Goal: Browse casually

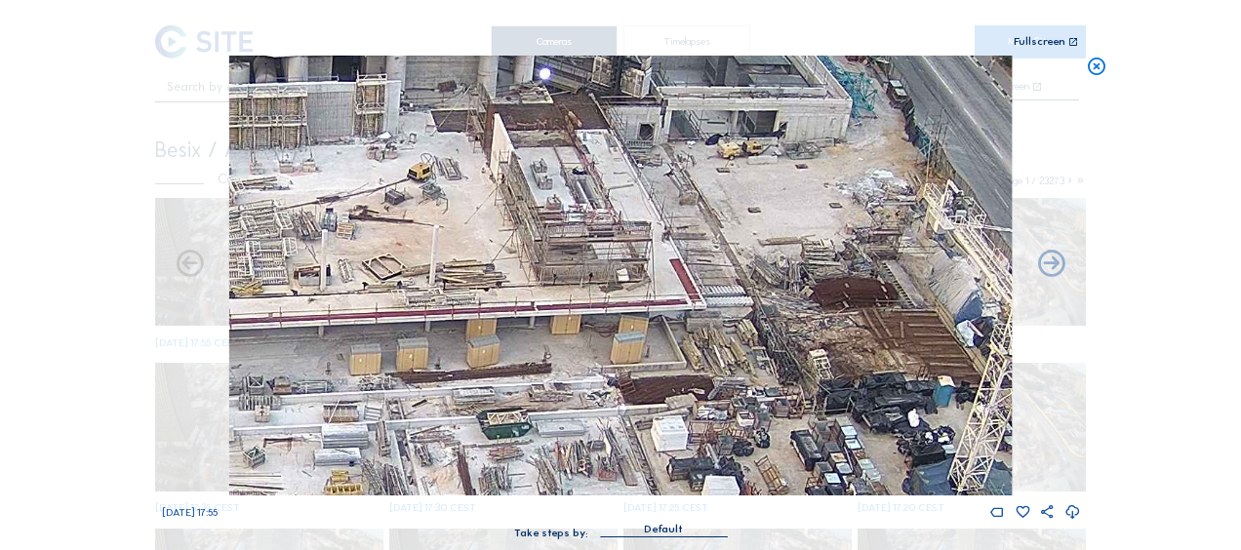
click at [1097, 69] on icon at bounding box center [1096, 67] width 21 height 22
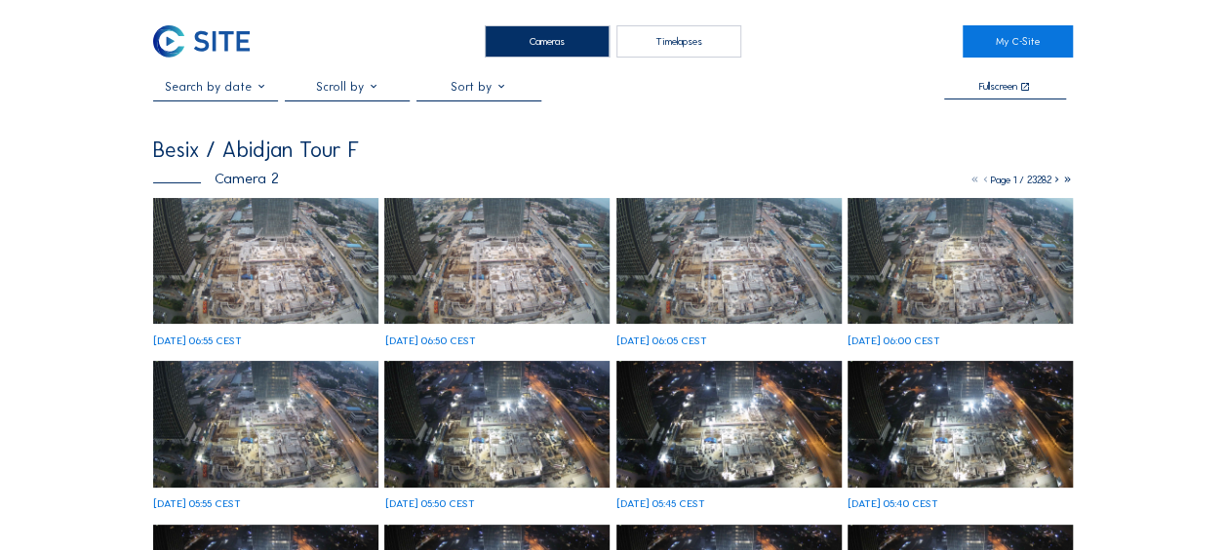
click at [226, 226] on img at bounding box center [265, 261] width 225 height 127
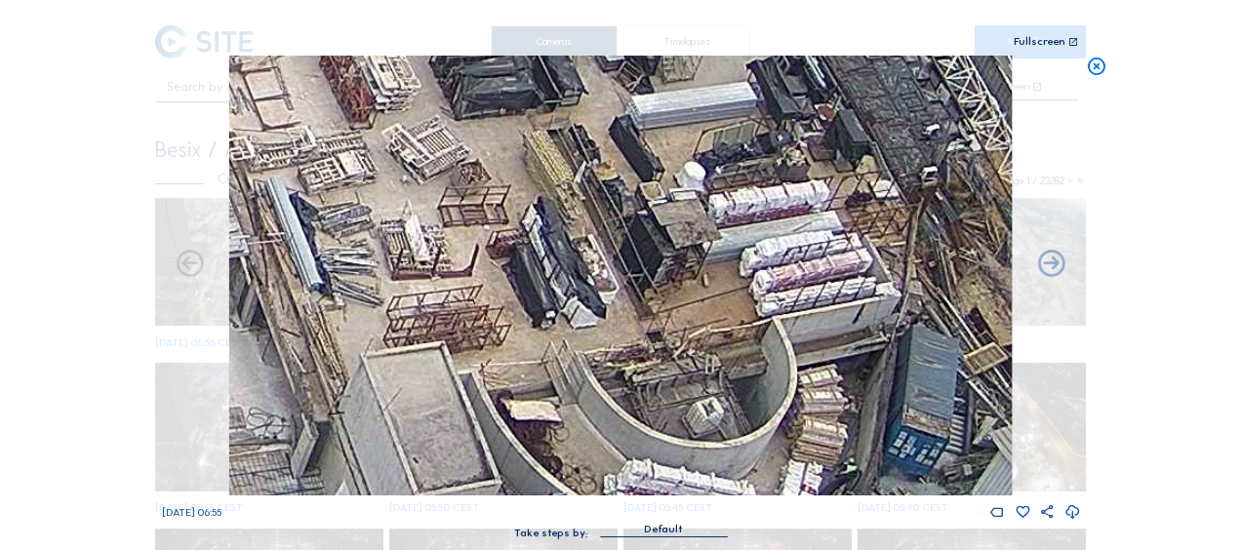
drag, startPoint x: 724, startPoint y: 209, endPoint x: 755, endPoint y: 353, distance: 147.7
click at [755, 353] on img at bounding box center [620, 276] width 782 height 440
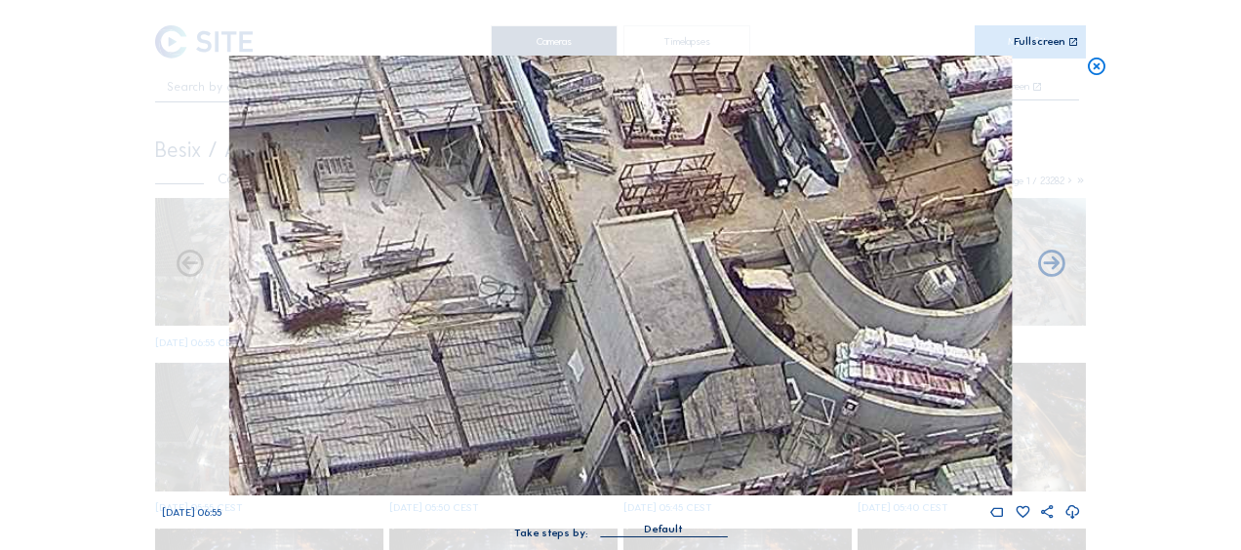
drag, startPoint x: 683, startPoint y: 336, endPoint x: 915, endPoint y: 204, distance: 266.9
click at [915, 204] on img at bounding box center [620, 276] width 782 height 440
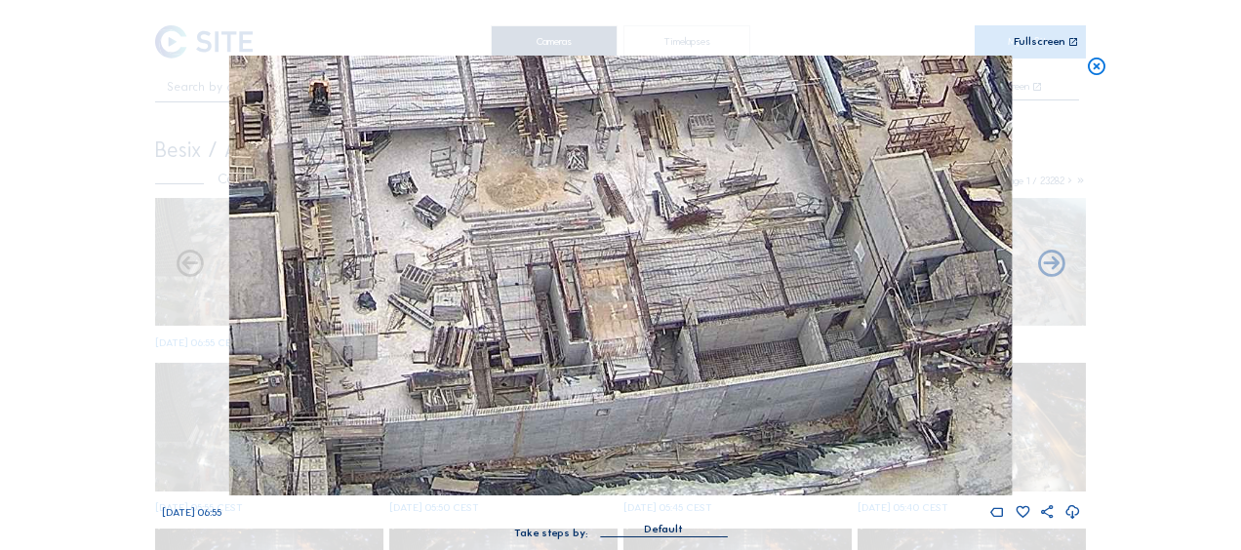
drag, startPoint x: 465, startPoint y: 331, endPoint x: 529, endPoint y: 275, distance: 84.3
click at [716, 256] on img at bounding box center [620, 276] width 782 height 440
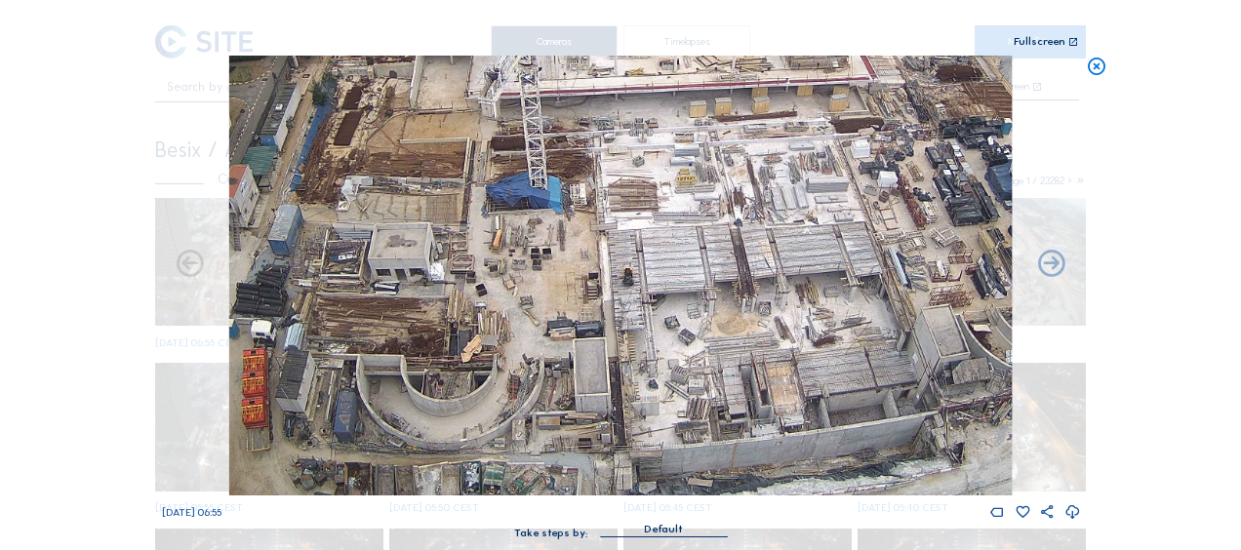
drag, startPoint x: 527, startPoint y: 321, endPoint x: 637, endPoint y: 292, distance: 114.1
click at [637, 292] on img at bounding box center [620, 276] width 782 height 440
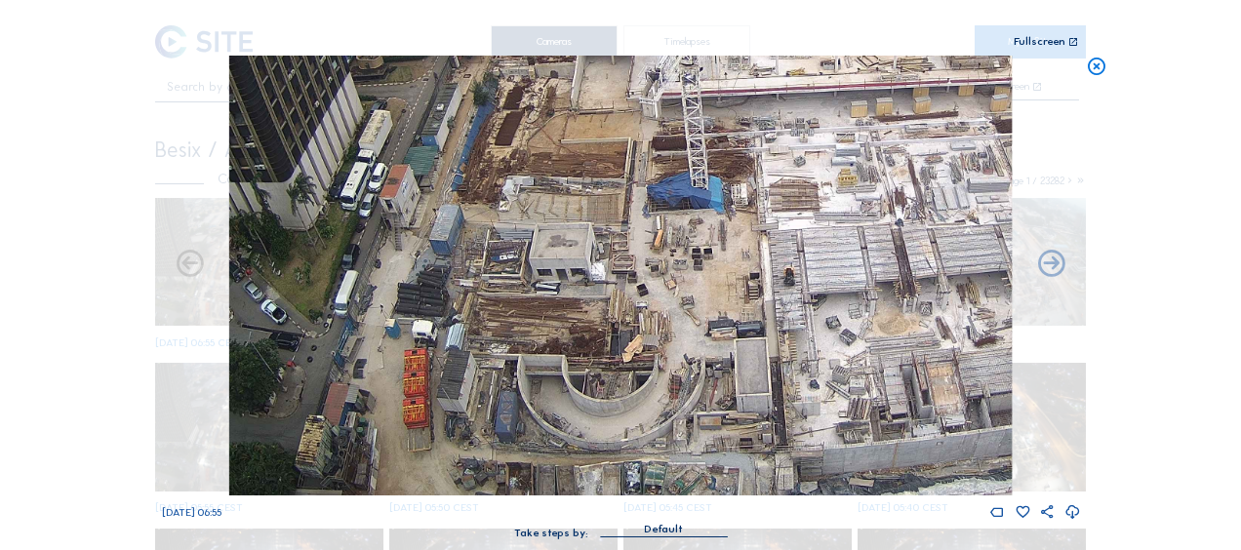
drag, startPoint x: 533, startPoint y: 386, endPoint x: 741, endPoint y: 343, distance: 213.1
click at [741, 342] on img at bounding box center [620, 276] width 782 height 440
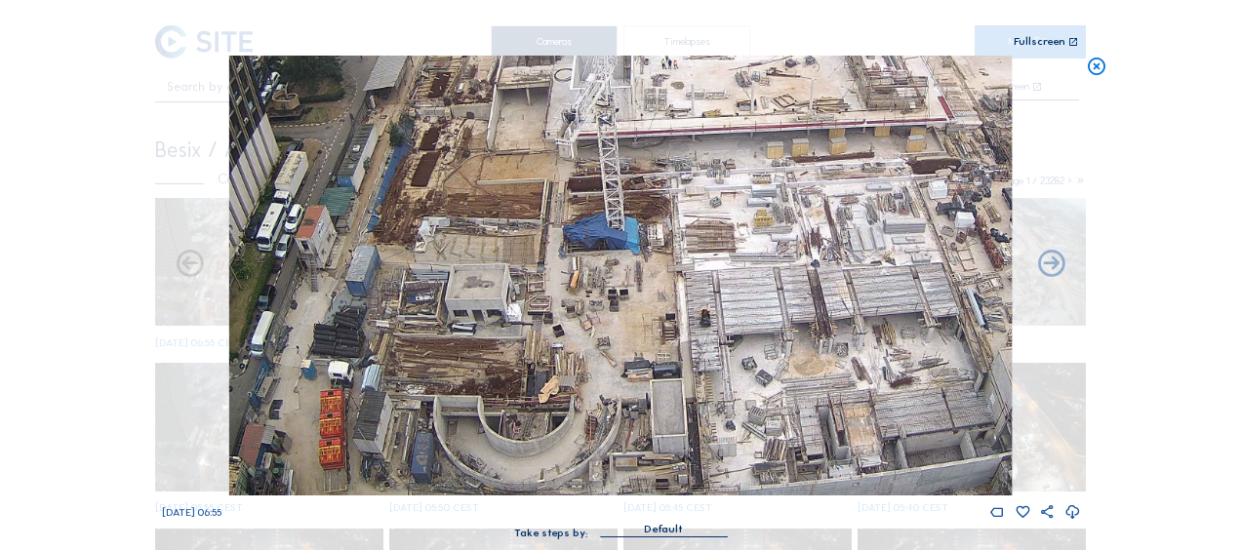
drag, startPoint x: 794, startPoint y: 320, endPoint x: 634, endPoint y: 152, distance: 231.8
click at [634, 152] on img at bounding box center [620, 276] width 782 height 440
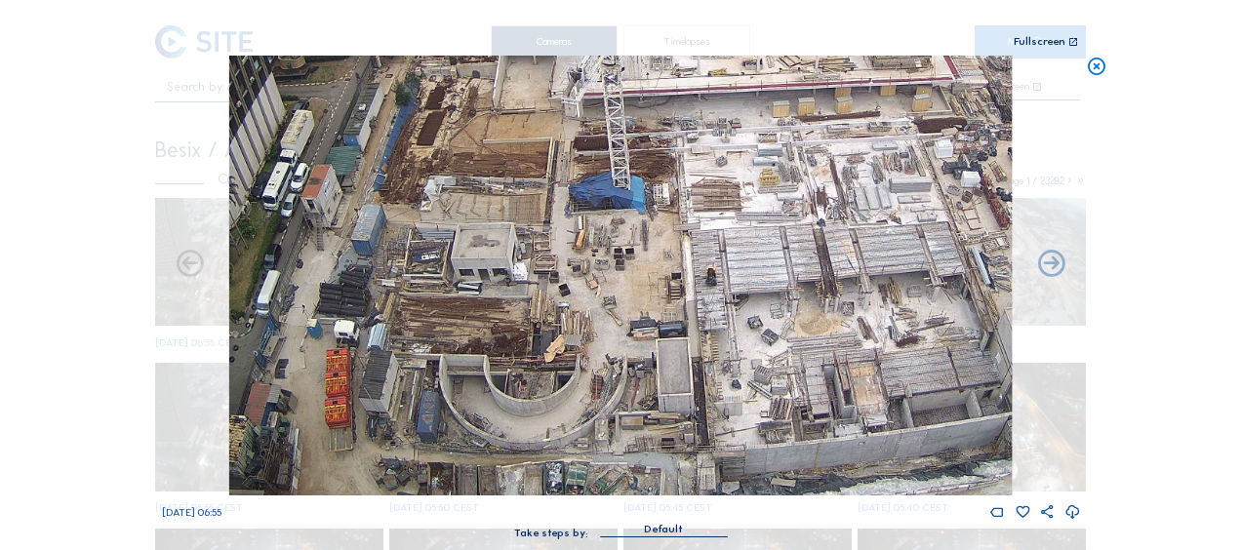
drag, startPoint x: 338, startPoint y: 384, endPoint x: 343, endPoint y: 375, distance: 11.4
click at [343, 375] on img at bounding box center [620, 276] width 782 height 440
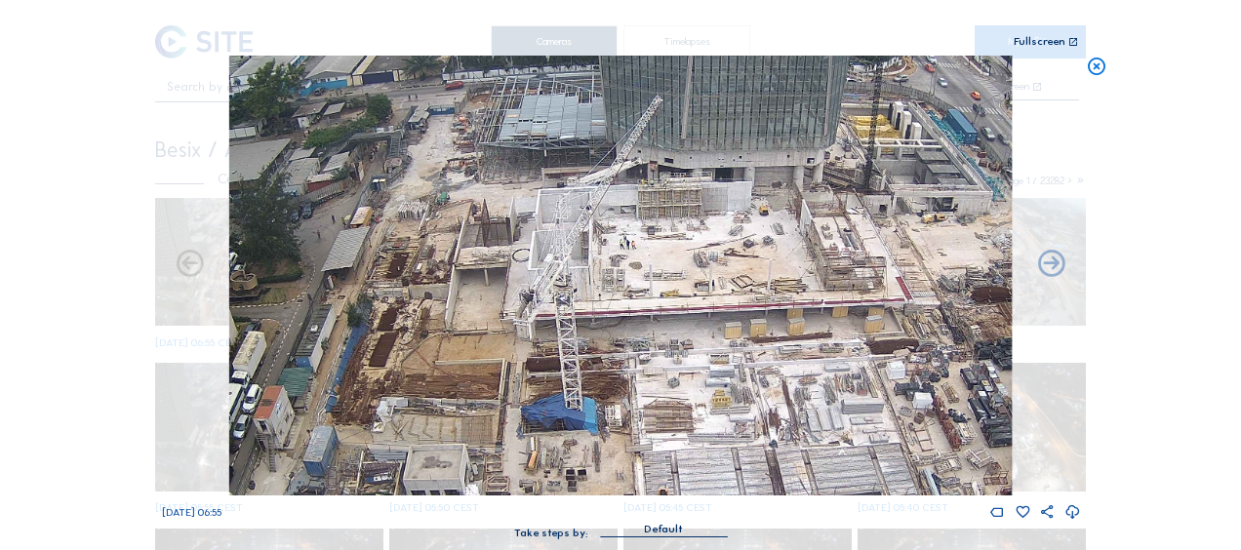
drag, startPoint x: 444, startPoint y: 339, endPoint x: 395, endPoint y: 549, distance: 215.3
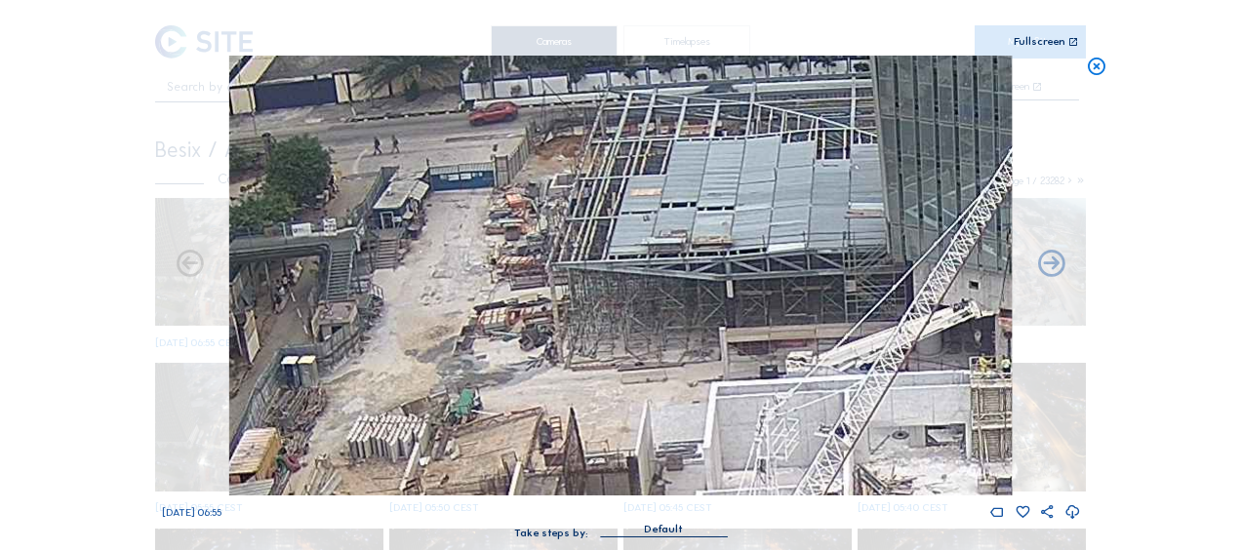
drag, startPoint x: 447, startPoint y: 174, endPoint x: 455, endPoint y: 433, distance: 259.6
click at [455, 433] on img at bounding box center [620, 276] width 782 height 440
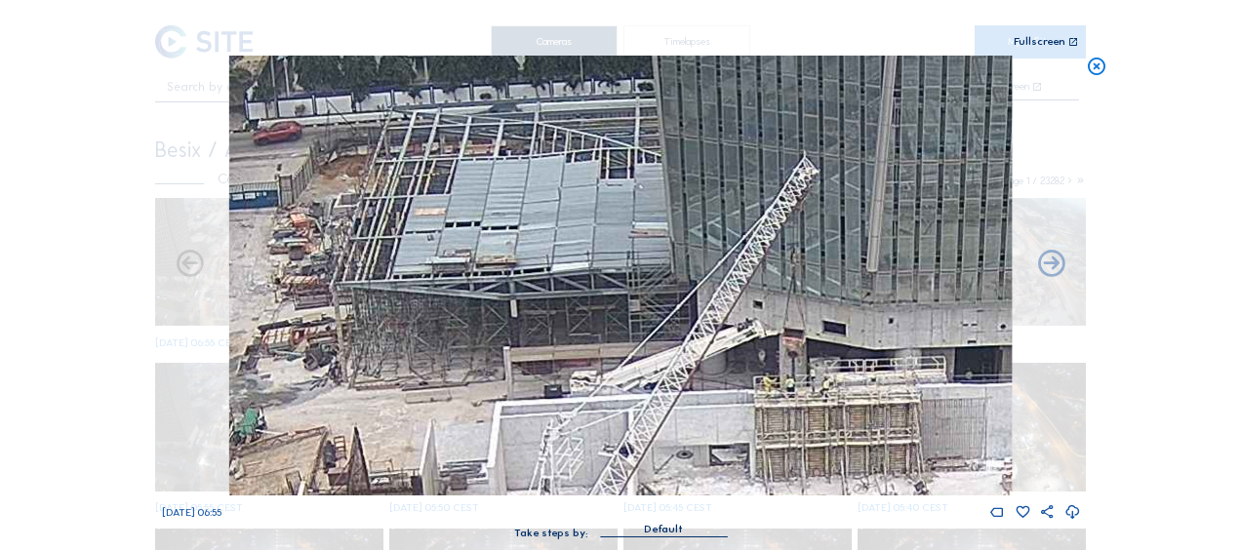
drag, startPoint x: 846, startPoint y: 283, endPoint x: 630, endPoint y: 302, distance: 216.5
click at [630, 302] on img at bounding box center [620, 276] width 782 height 440
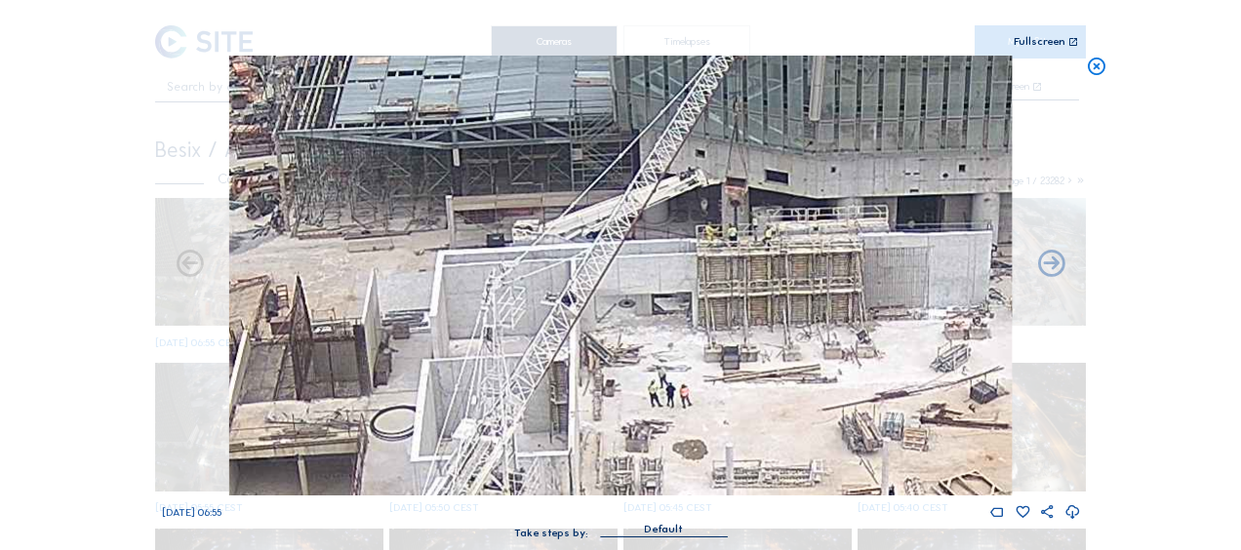
drag, startPoint x: 673, startPoint y: 413, endPoint x: 616, endPoint y: 261, distance: 161.8
click at [616, 261] on img at bounding box center [620, 276] width 782 height 440
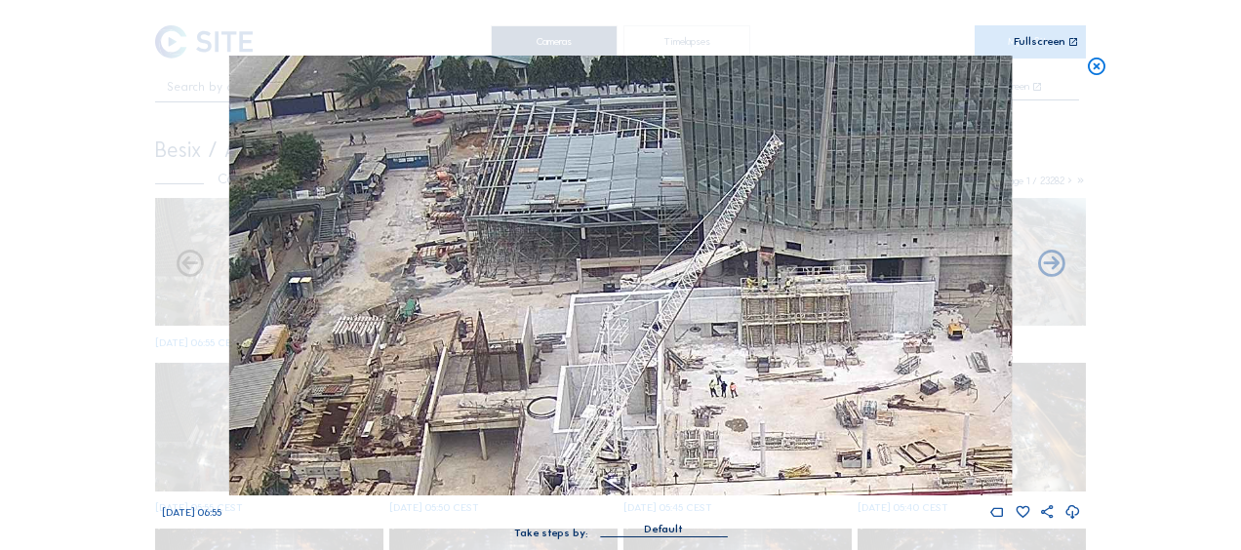
drag, startPoint x: 463, startPoint y: 263, endPoint x: 506, endPoint y: 288, distance: 49.4
click at [506, 288] on img at bounding box center [620, 276] width 782 height 440
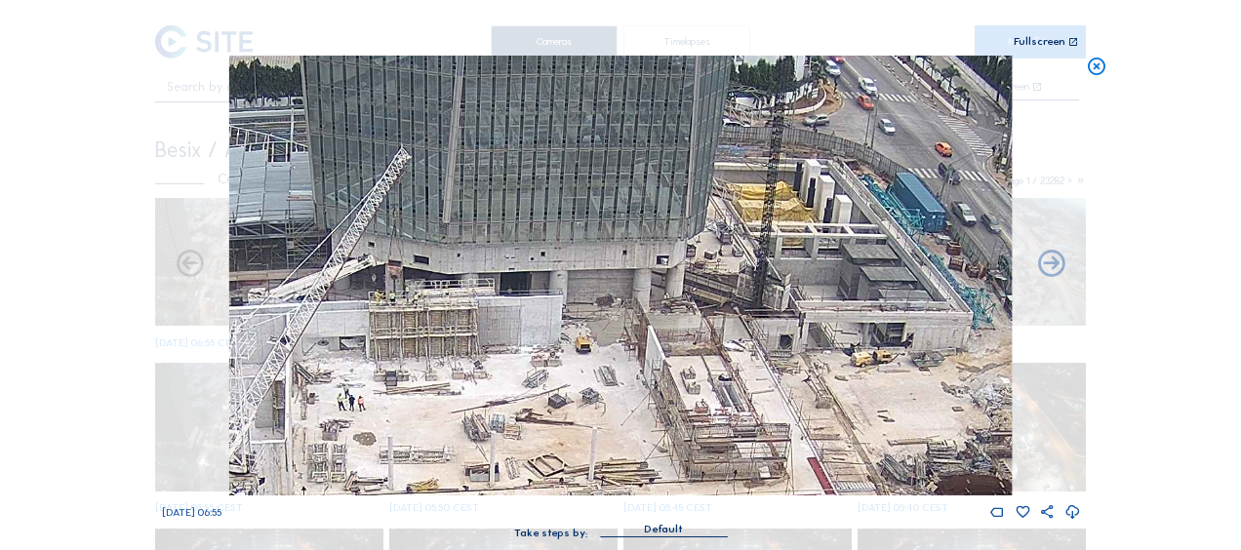
drag, startPoint x: 813, startPoint y: 332, endPoint x: 514, endPoint y: 353, distance: 299.3
click at [514, 353] on img at bounding box center [620, 276] width 782 height 440
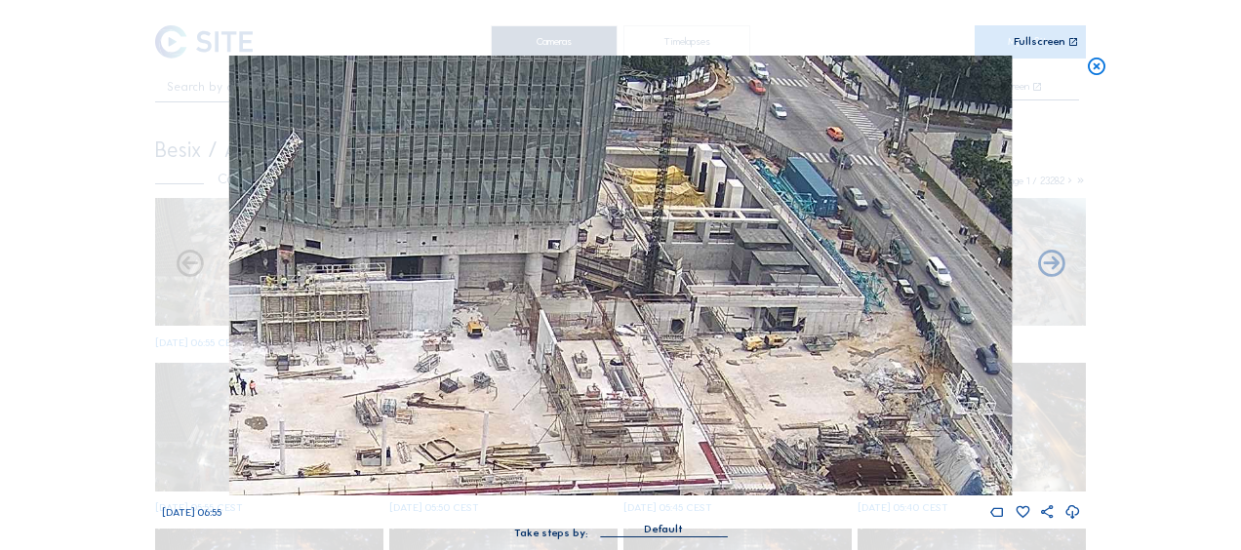
drag, startPoint x: 654, startPoint y: 369, endPoint x: 529, endPoint y: 351, distance: 126.1
click at [529, 351] on img at bounding box center [620, 276] width 782 height 440
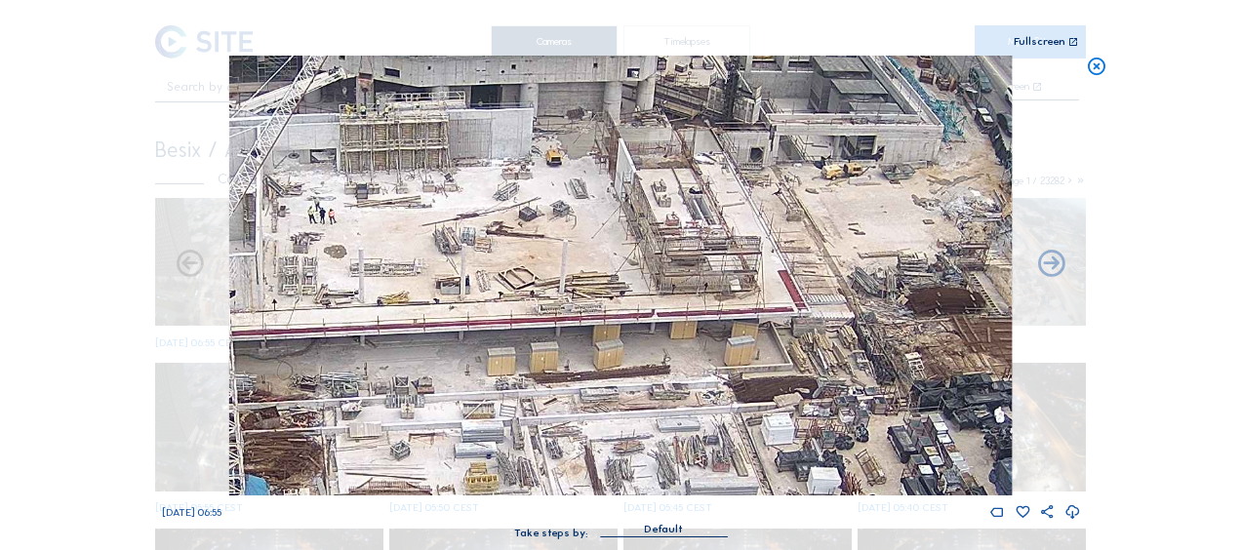
drag, startPoint x: 472, startPoint y: 433, endPoint x: 568, endPoint y: 263, distance: 194.8
click at [568, 263] on img at bounding box center [620, 276] width 782 height 440
click at [1093, 60] on icon at bounding box center [1096, 67] width 21 height 22
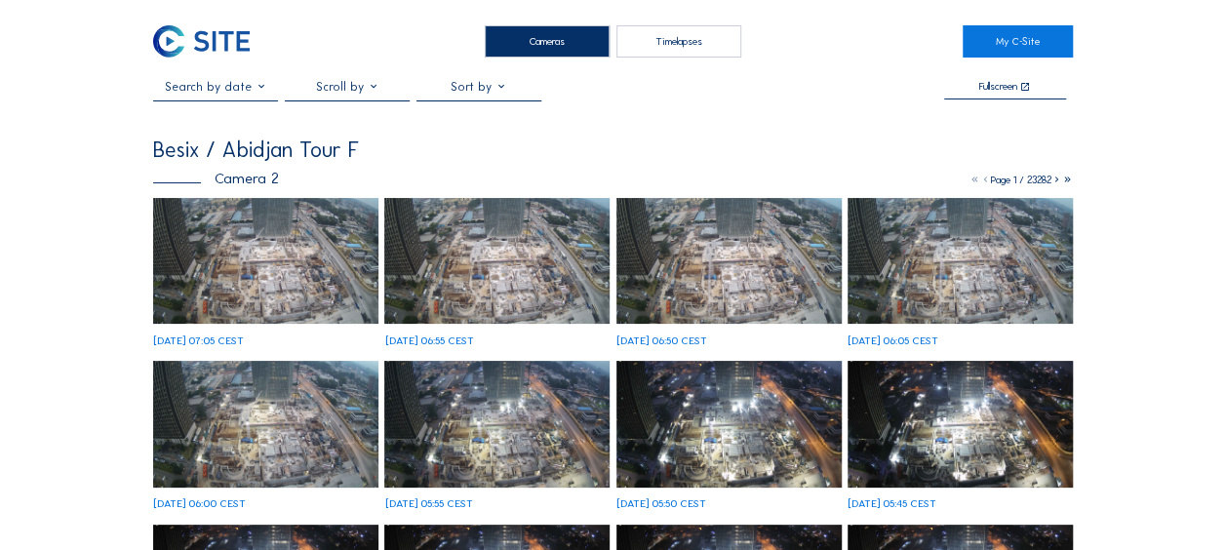
click at [251, 275] on img at bounding box center [265, 261] width 225 height 127
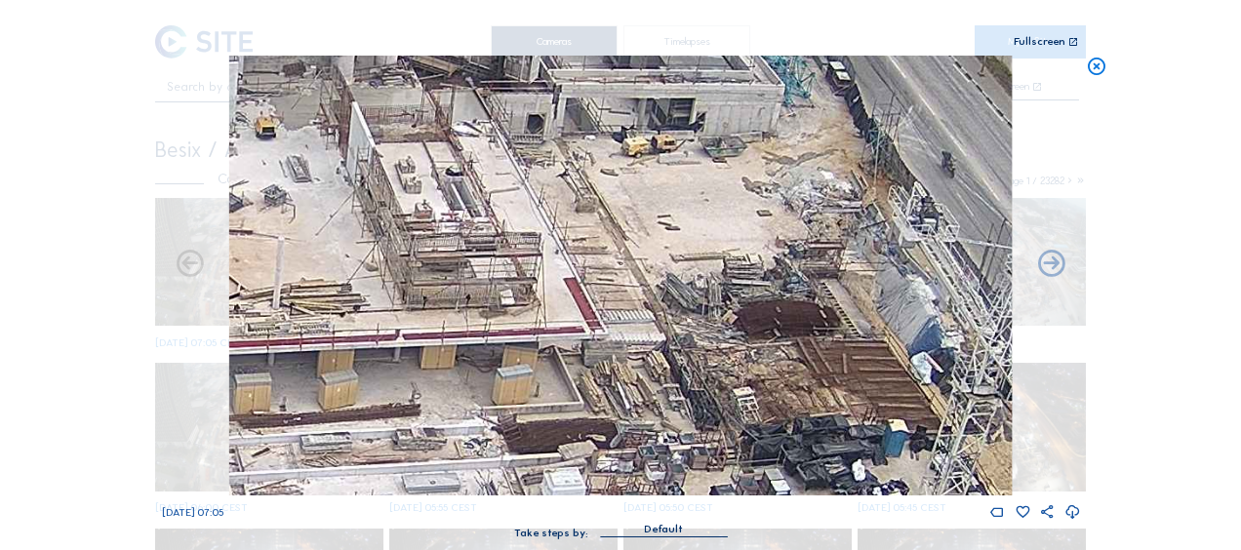
drag, startPoint x: 634, startPoint y: 306, endPoint x: 624, endPoint y: 260, distance: 46.9
click at [624, 260] on img at bounding box center [620, 276] width 782 height 440
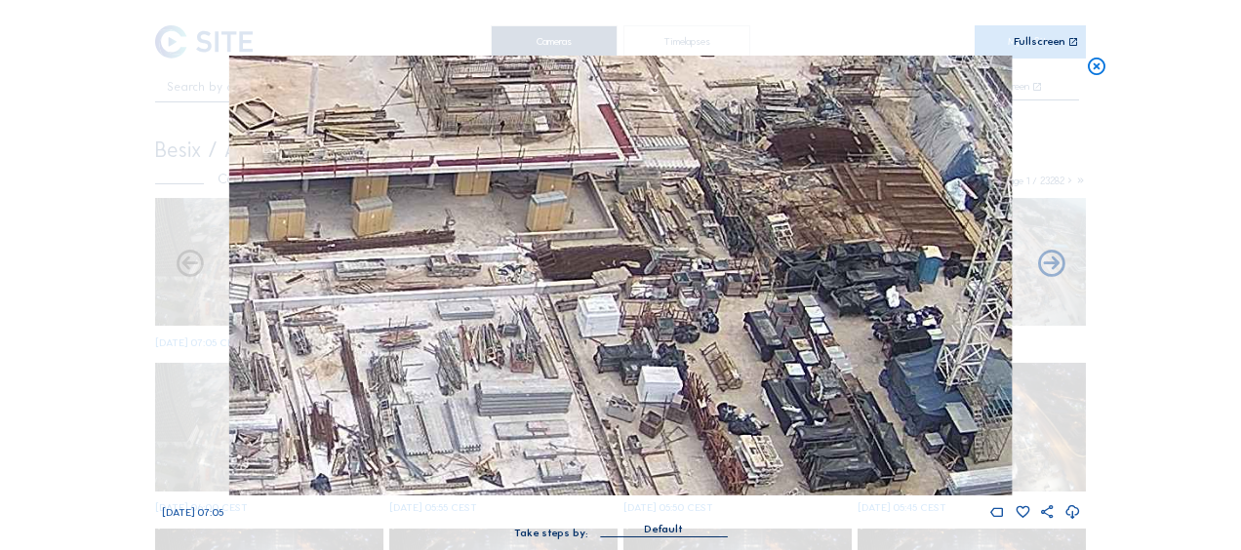
drag, startPoint x: 541, startPoint y: 394, endPoint x: 576, endPoint y: 220, distance: 177.0
click at [576, 220] on img at bounding box center [620, 276] width 782 height 440
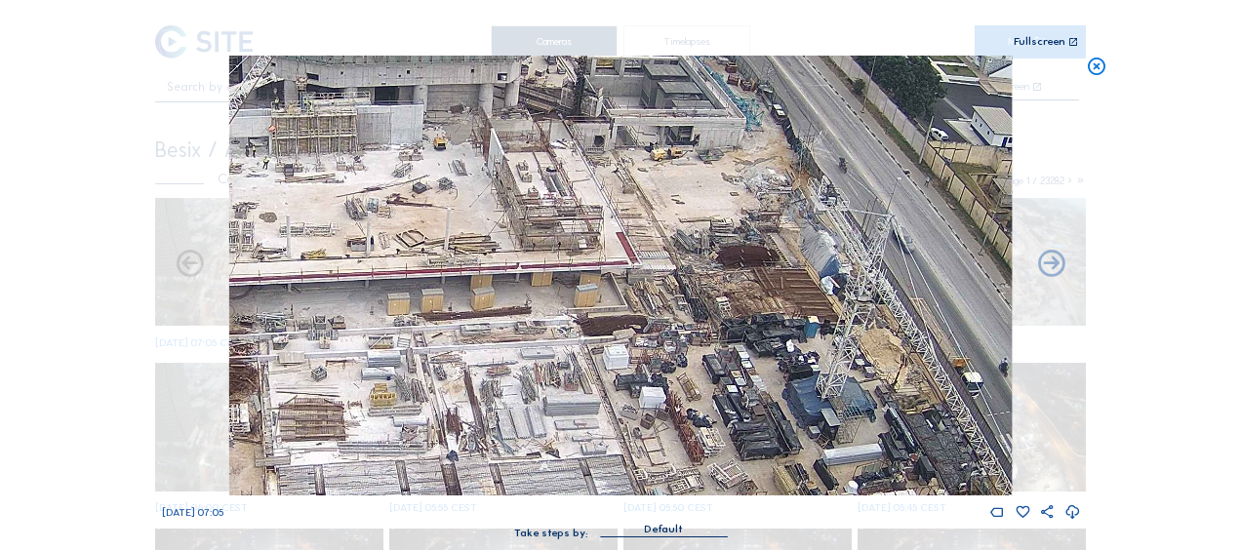
drag, startPoint x: 613, startPoint y: 339, endPoint x: 616, endPoint y: 350, distance: 11.1
click at [616, 350] on img at bounding box center [620, 276] width 782 height 440
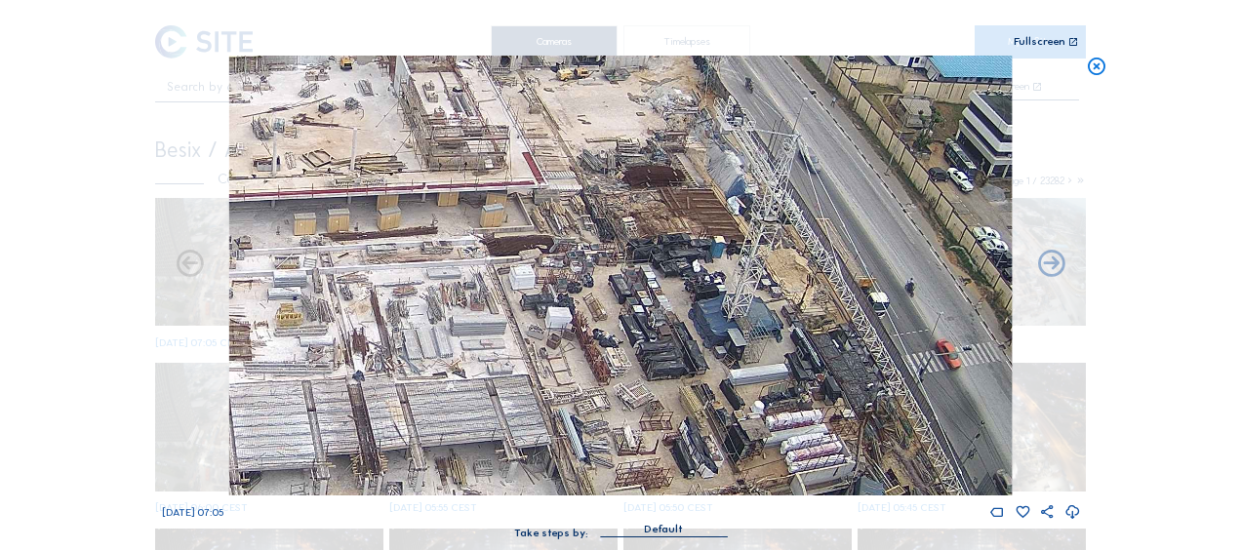
drag, startPoint x: 933, startPoint y: 374, endPoint x: 810, endPoint y: 304, distance: 141.1
click at [816, 297] on img at bounding box center [620, 276] width 782 height 440
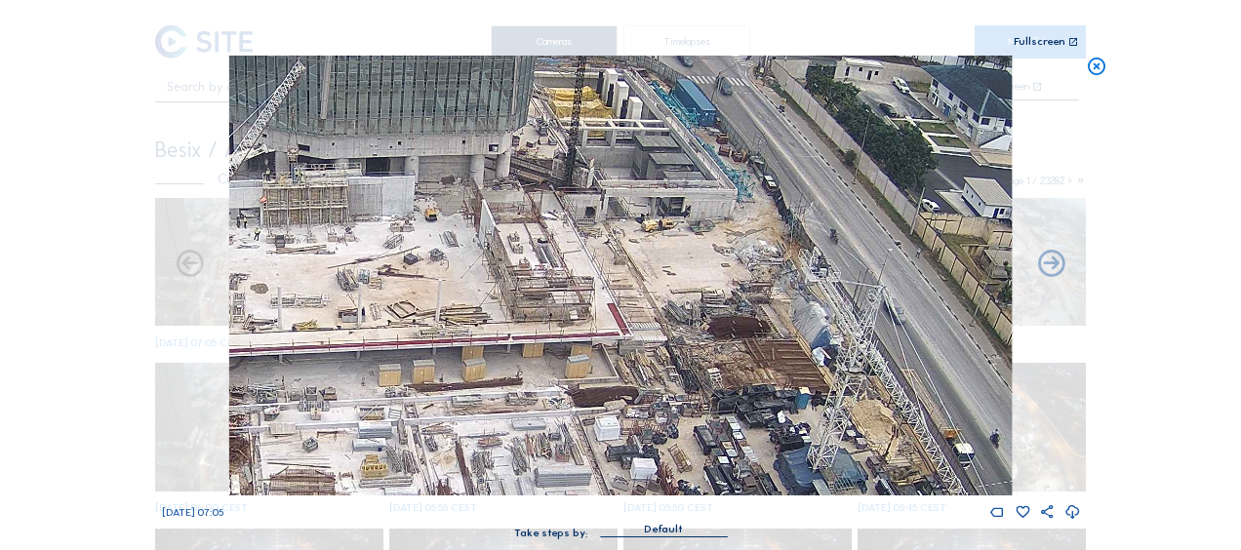
drag, startPoint x: 851, startPoint y: 297, endPoint x: 860, endPoint y: 318, distance: 23.6
click at [860, 318] on img at bounding box center [620, 276] width 782 height 440
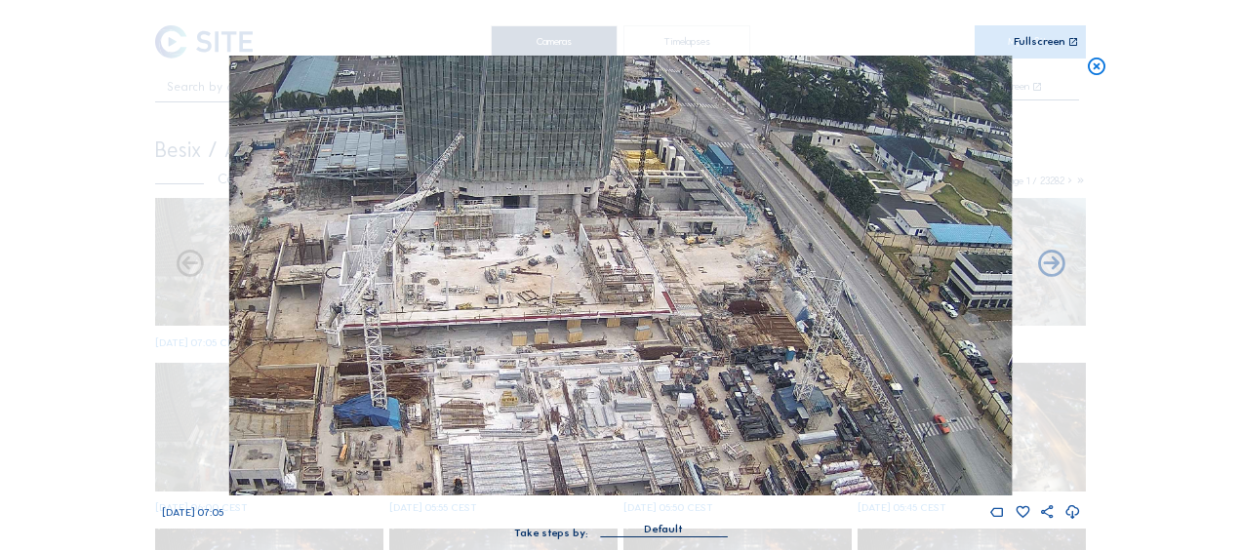
drag, startPoint x: 509, startPoint y: 334, endPoint x: 601, endPoint y: 299, distance: 98.2
click at [601, 299] on img at bounding box center [620, 276] width 782 height 440
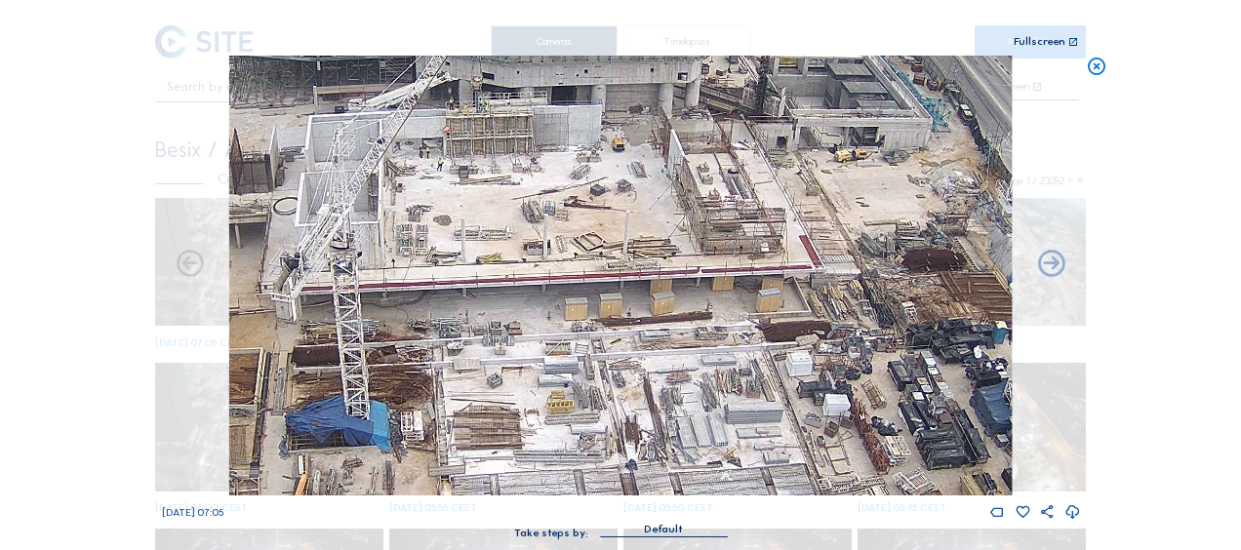
drag, startPoint x: 359, startPoint y: 233, endPoint x: 511, endPoint y: 195, distance: 156.9
click at [511, 195] on img at bounding box center [620, 276] width 782 height 440
drag, startPoint x: 385, startPoint y: 187, endPoint x: 478, endPoint y: 249, distance: 111.2
click at [478, 249] on img at bounding box center [620, 276] width 782 height 440
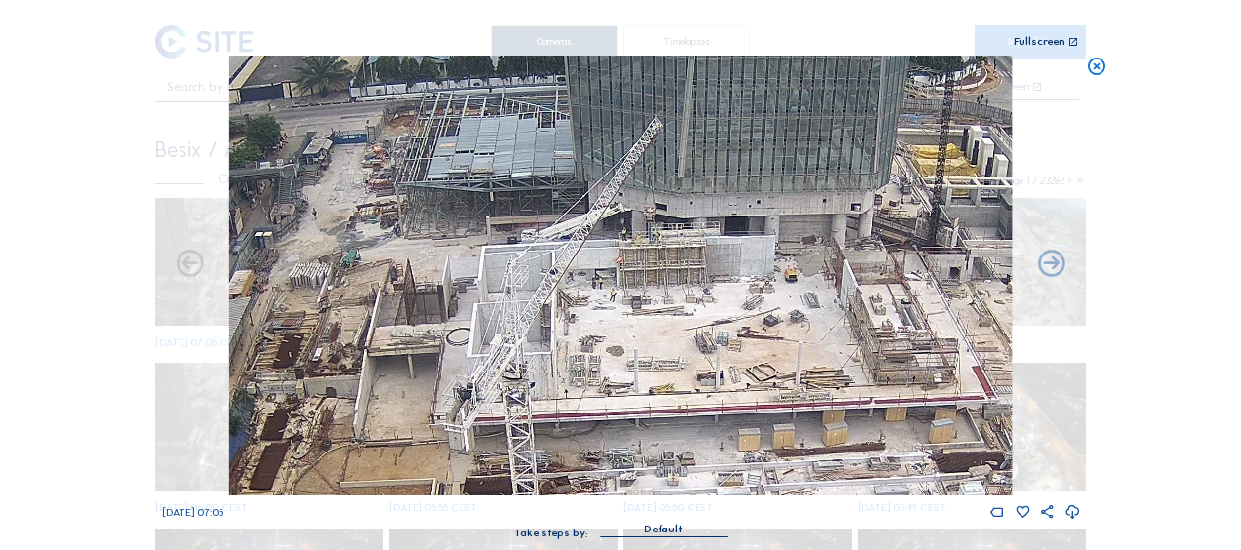
drag, startPoint x: 316, startPoint y: 312, endPoint x: 396, endPoint y: 381, distance: 105.8
click at [396, 381] on img at bounding box center [620, 276] width 782 height 440
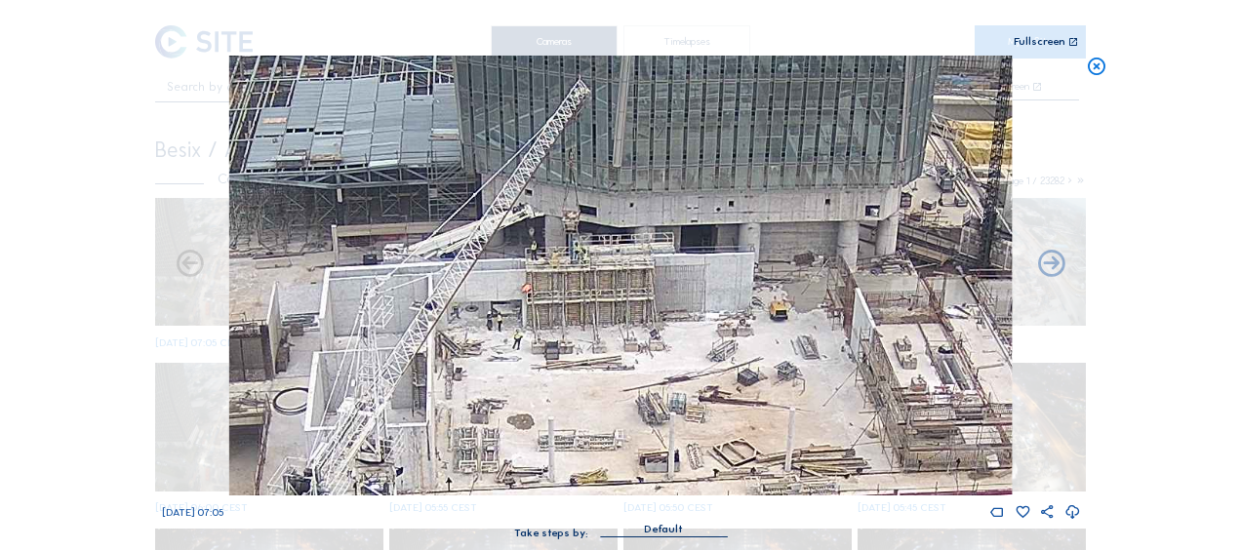
drag, startPoint x: 677, startPoint y: 320, endPoint x: 528, endPoint y: 315, distance: 149.3
click at [528, 315] on img at bounding box center [620, 276] width 782 height 440
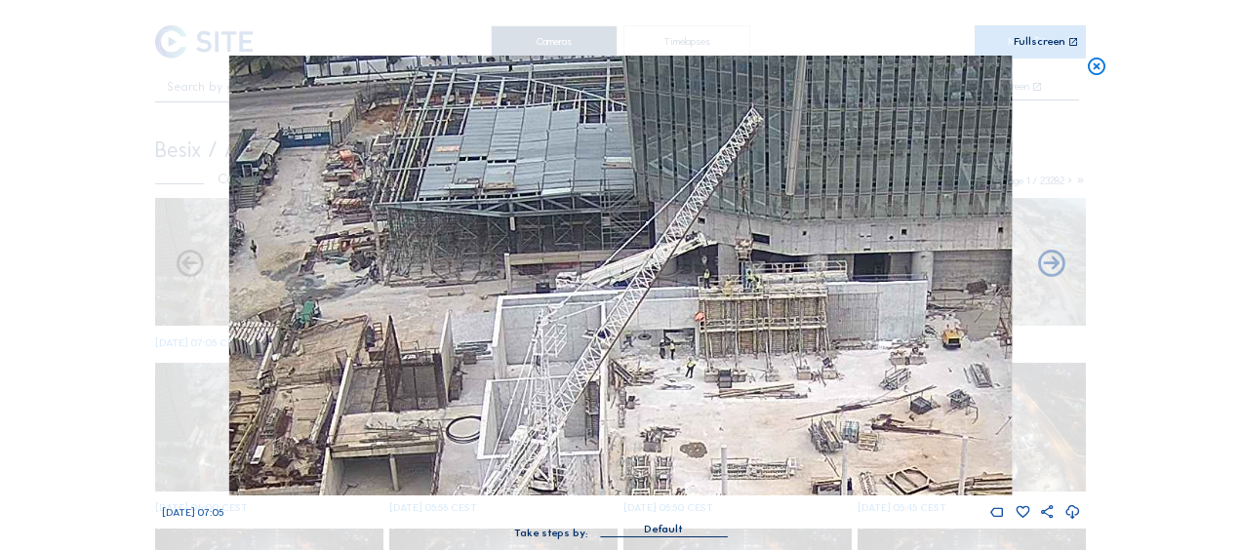
drag, startPoint x: 305, startPoint y: 287, endPoint x: 484, endPoint y: 318, distance: 181.2
click at [484, 317] on img at bounding box center [620, 276] width 782 height 440
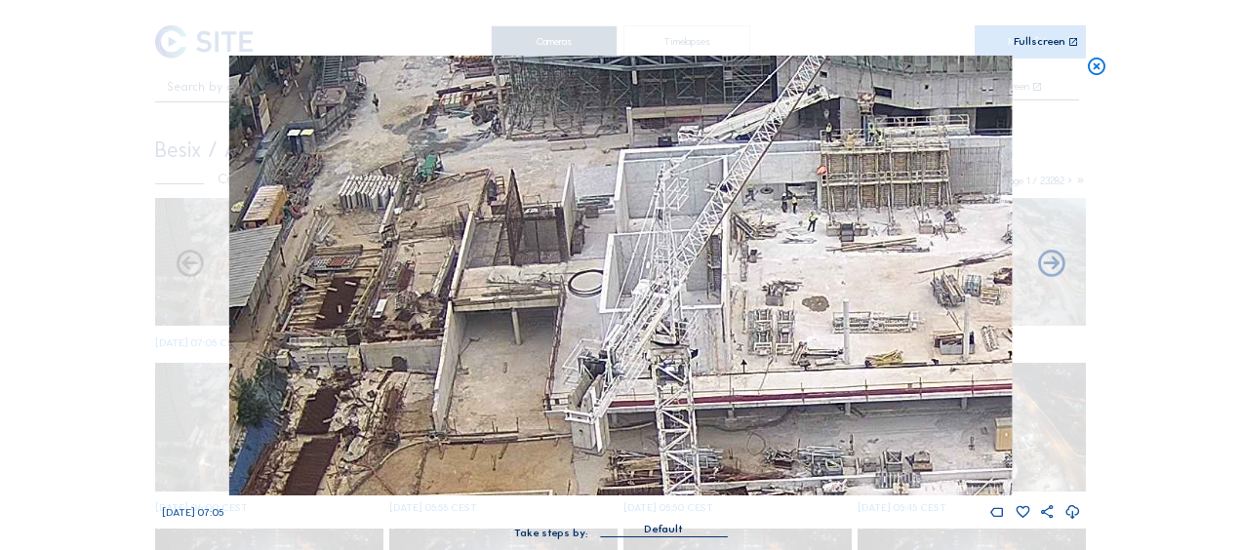
drag, startPoint x: 579, startPoint y: 261, endPoint x: 679, endPoint y: 178, distance: 130.2
click at [673, 180] on img at bounding box center [620, 276] width 782 height 440
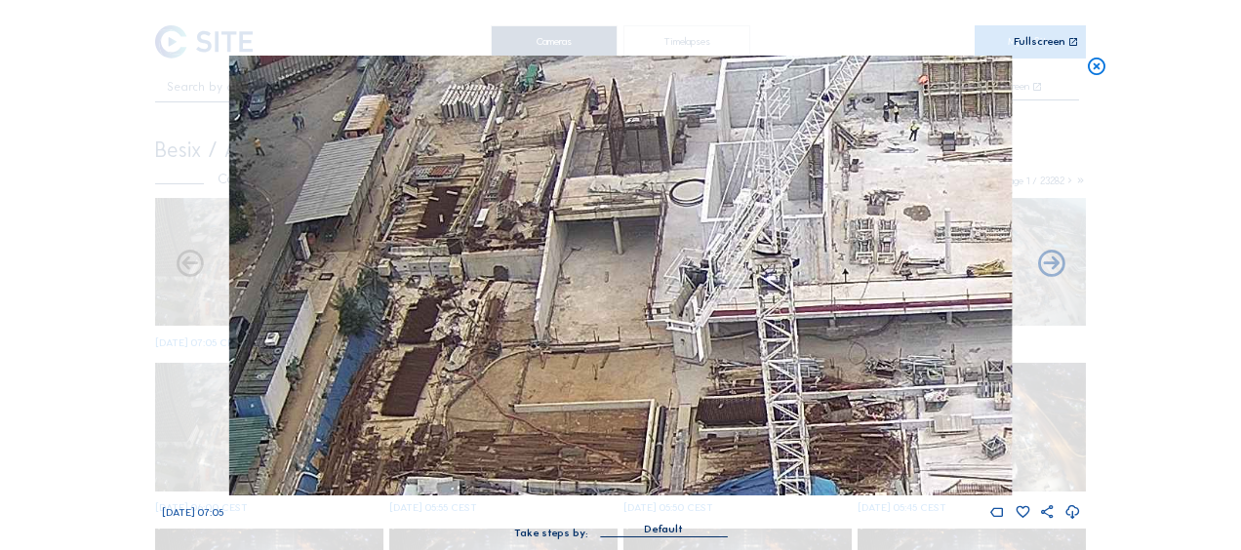
drag, startPoint x: 569, startPoint y: 314, endPoint x: 603, endPoint y: 423, distance: 114.5
click at [716, 168] on img at bounding box center [620, 276] width 782 height 440
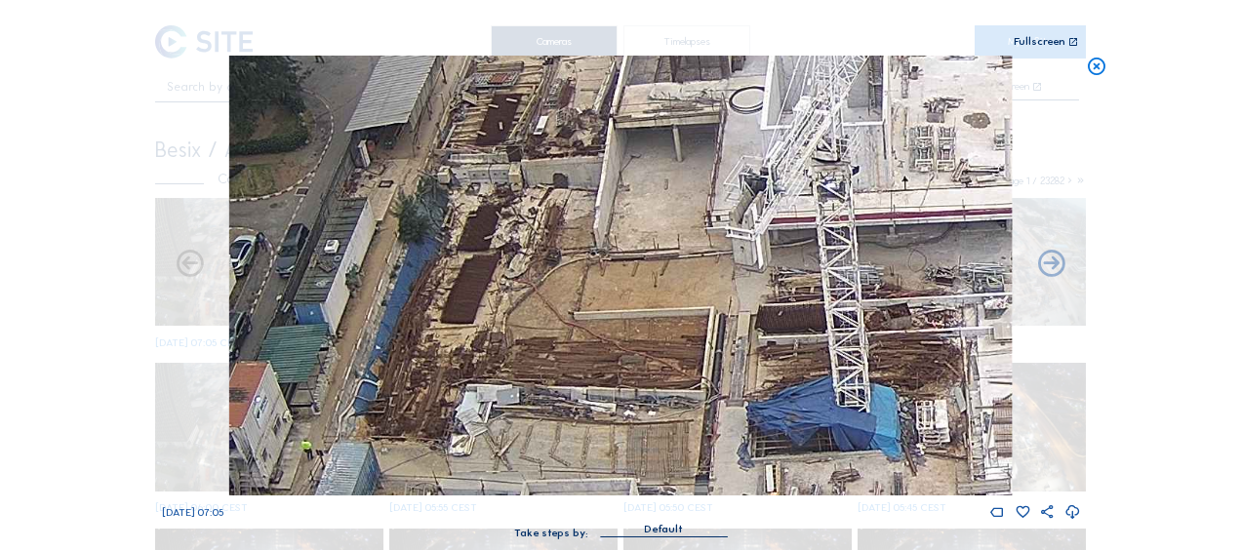
drag, startPoint x: 599, startPoint y: 408, endPoint x: 546, endPoint y: 209, distance: 205.9
click at [547, 209] on img at bounding box center [620, 276] width 782 height 440
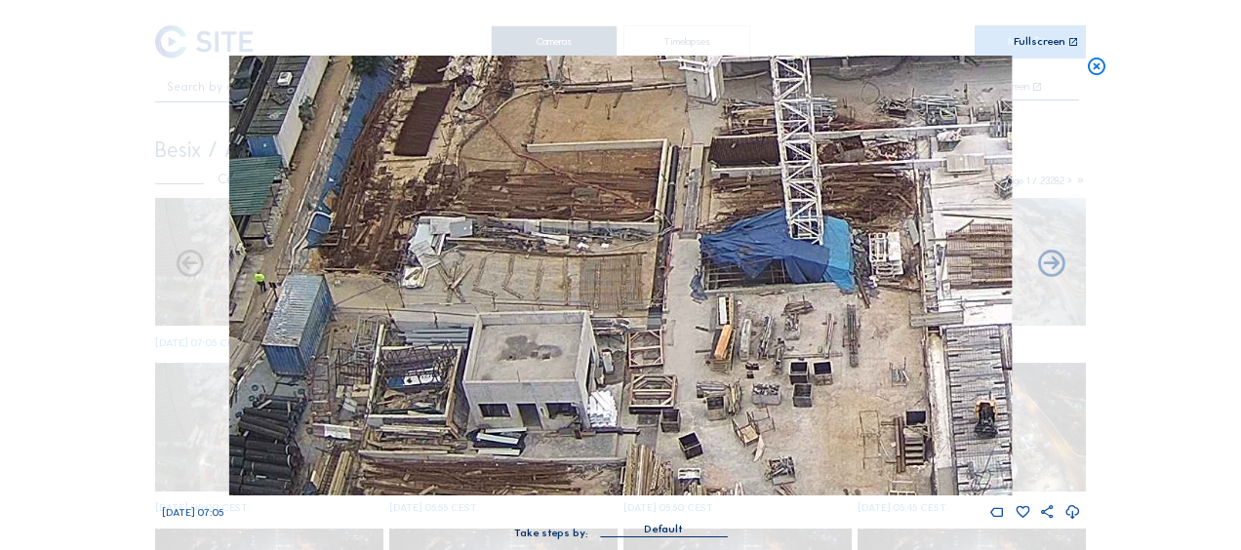
drag, startPoint x: 509, startPoint y: 350, endPoint x: 491, endPoint y: 197, distance: 154.3
click at [491, 197] on img at bounding box center [620, 276] width 782 height 440
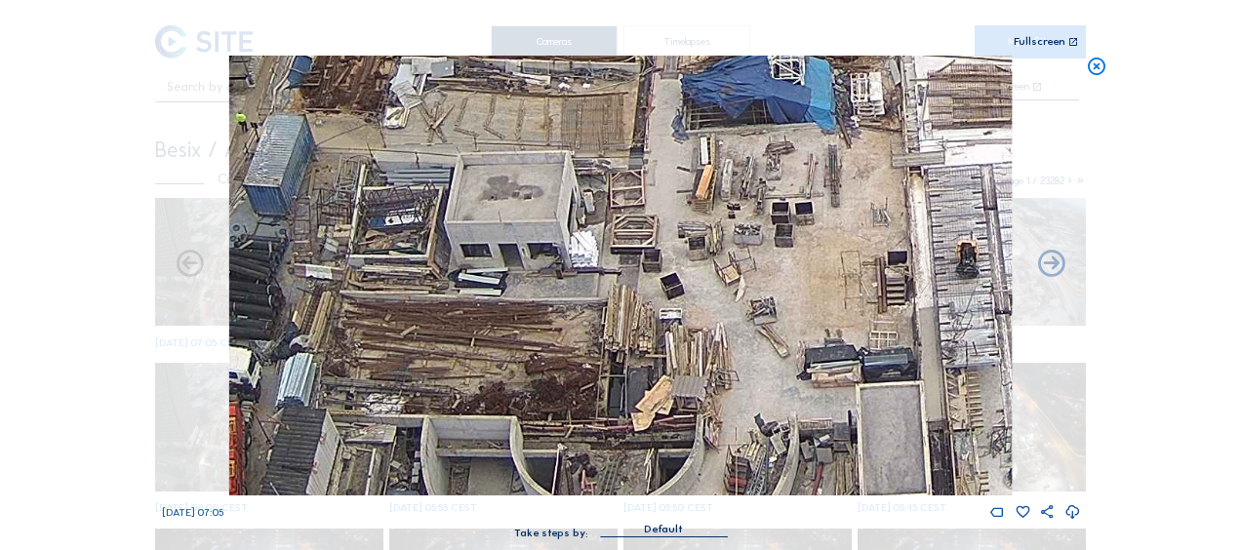
drag, startPoint x: 664, startPoint y: 421, endPoint x: 661, endPoint y: 136, distance: 285.9
click at [661, 136] on img at bounding box center [620, 276] width 782 height 440
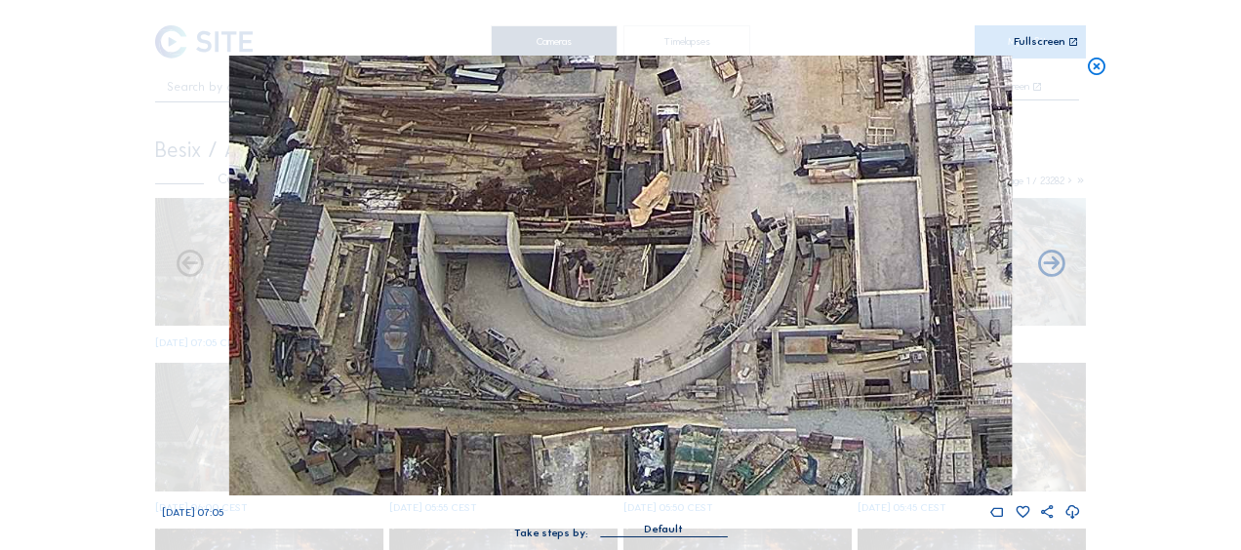
drag, startPoint x: 581, startPoint y: 384, endPoint x: 604, endPoint y: 226, distance: 159.6
click at [604, 226] on img at bounding box center [620, 276] width 782 height 440
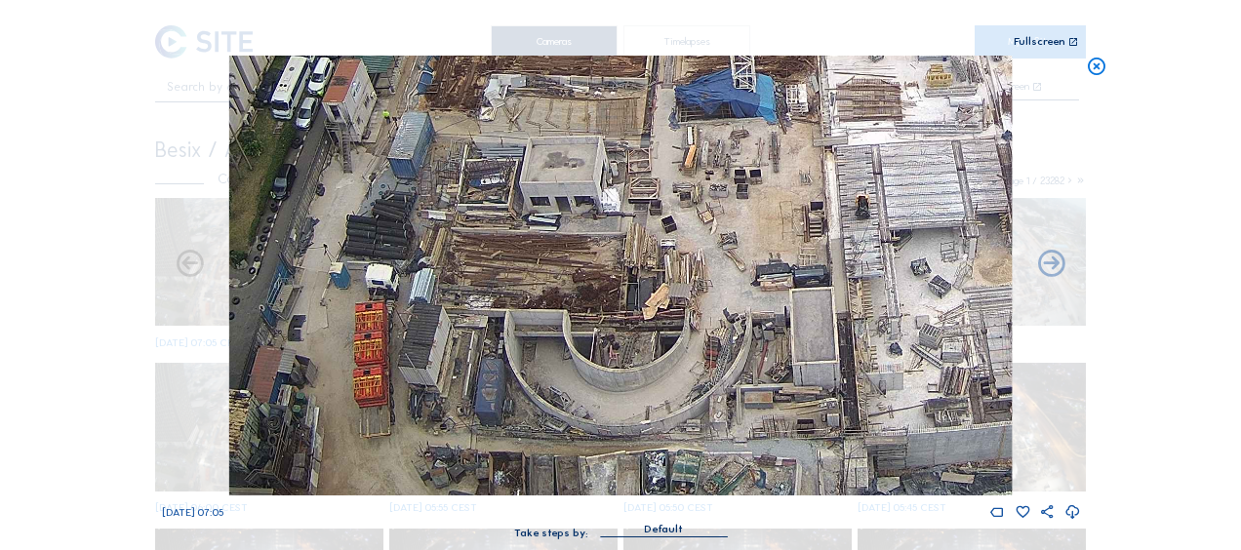
drag, startPoint x: 564, startPoint y: 416, endPoint x: 582, endPoint y: 275, distance: 141.7
click at [582, 275] on img at bounding box center [620, 276] width 782 height 440
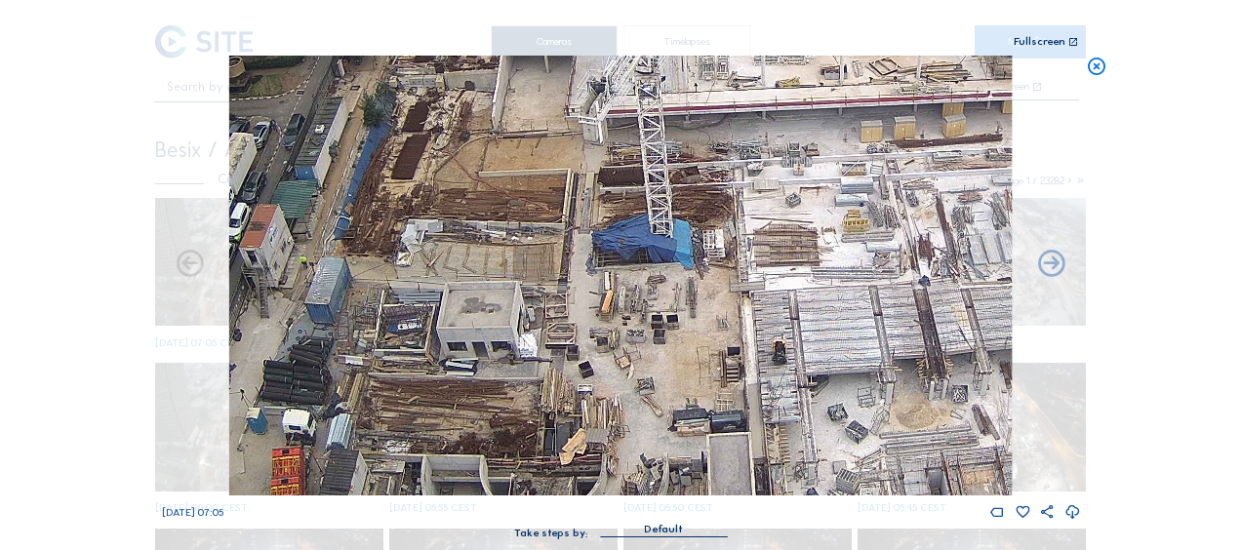
drag, startPoint x: 697, startPoint y: 248, endPoint x: 610, endPoint y: 392, distance: 168.5
click at [612, 395] on img at bounding box center [620, 276] width 782 height 440
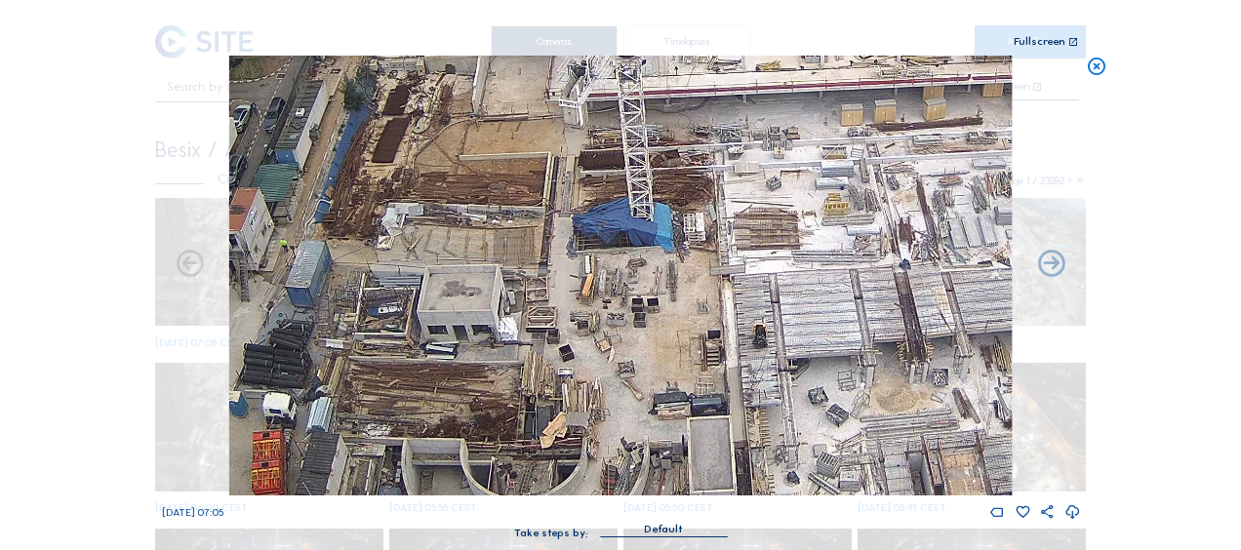
drag, startPoint x: 628, startPoint y: 377, endPoint x: 582, endPoint y: 353, distance: 51.5
click at [582, 353] on img at bounding box center [620, 276] width 782 height 440
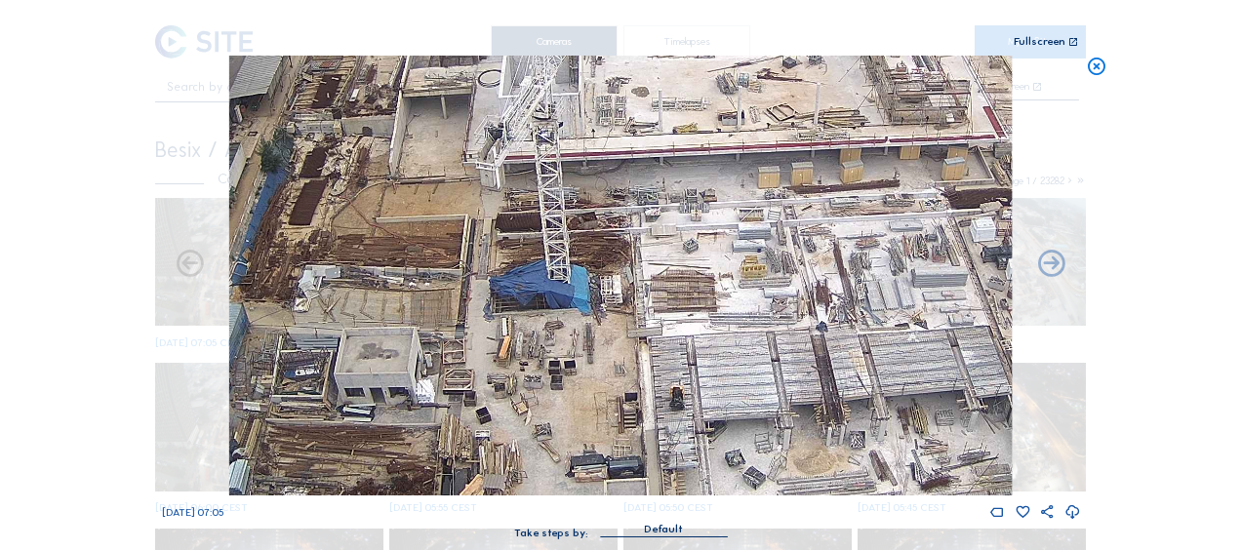
drag, startPoint x: 910, startPoint y: 254, endPoint x: 666, endPoint y: 459, distance: 318.5
click at [660, 492] on img at bounding box center [620, 276] width 782 height 440
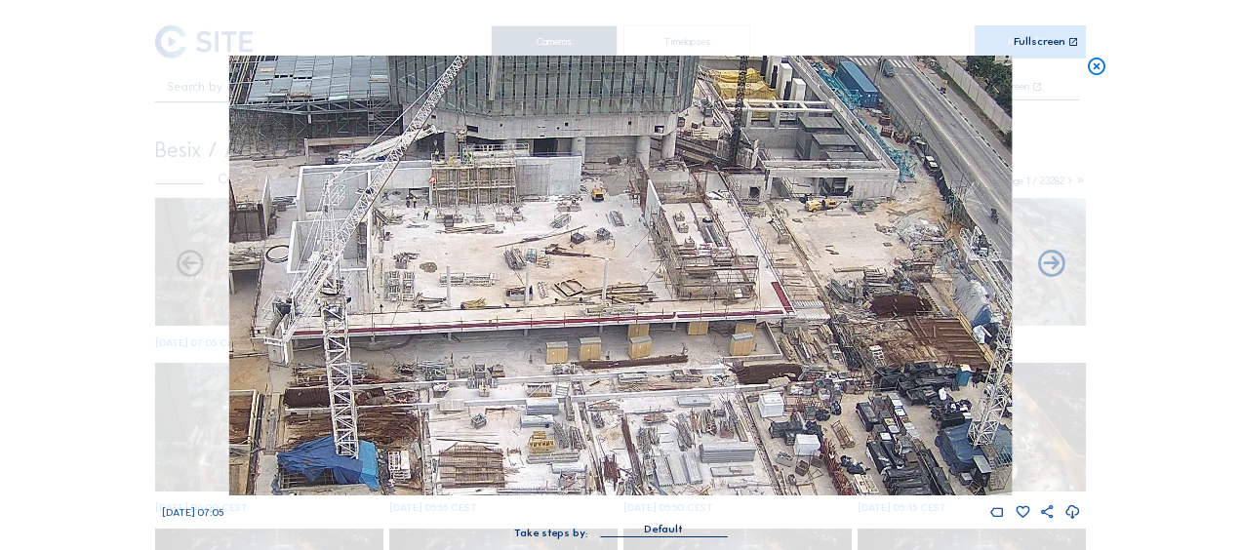
drag, startPoint x: 517, startPoint y: 371, endPoint x: 560, endPoint y: 233, distance: 144.1
click at [572, 221] on img at bounding box center [620, 276] width 782 height 440
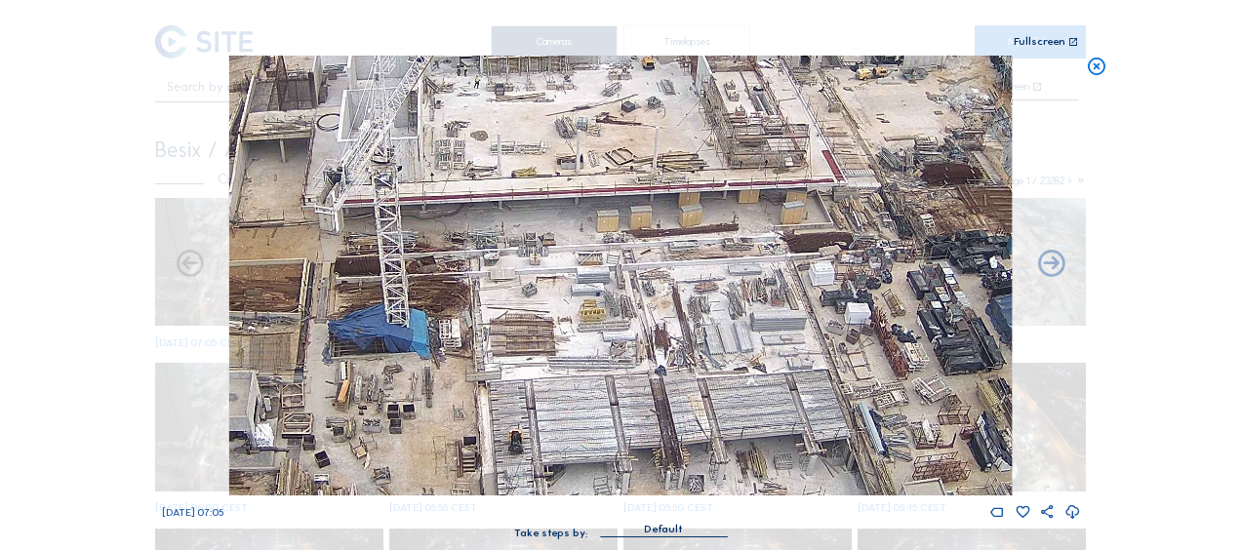
drag, startPoint x: 491, startPoint y: 325, endPoint x: 640, endPoint y: 140, distance: 238.0
click at [640, 140] on img at bounding box center [620, 276] width 782 height 440
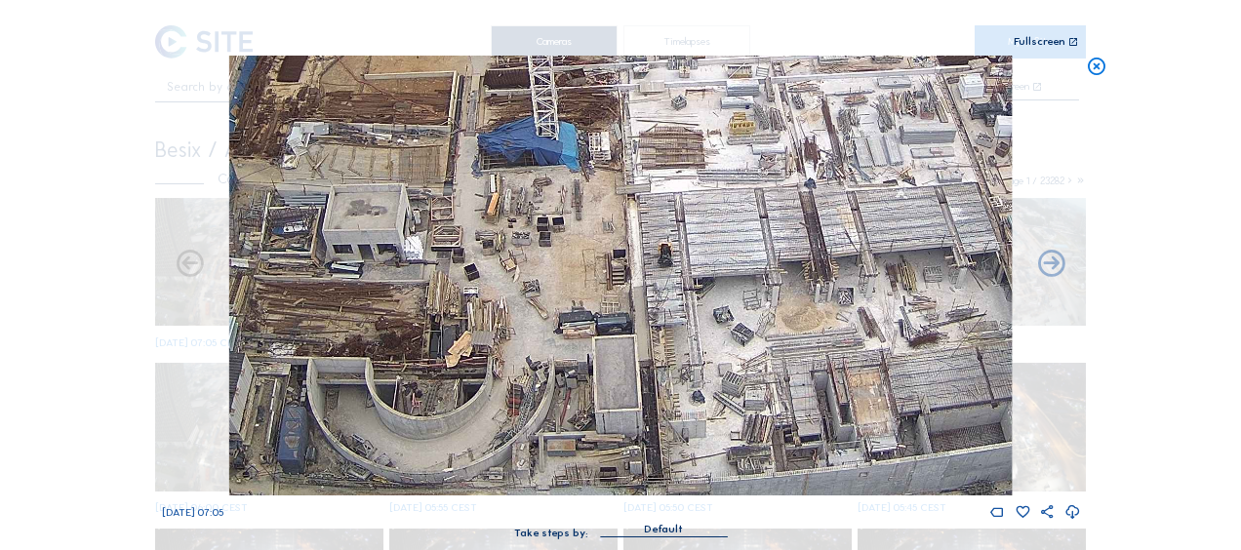
drag, startPoint x: 560, startPoint y: 388, endPoint x: 579, endPoint y: 108, distance: 280.7
click at [579, 108] on img at bounding box center [620, 276] width 782 height 440
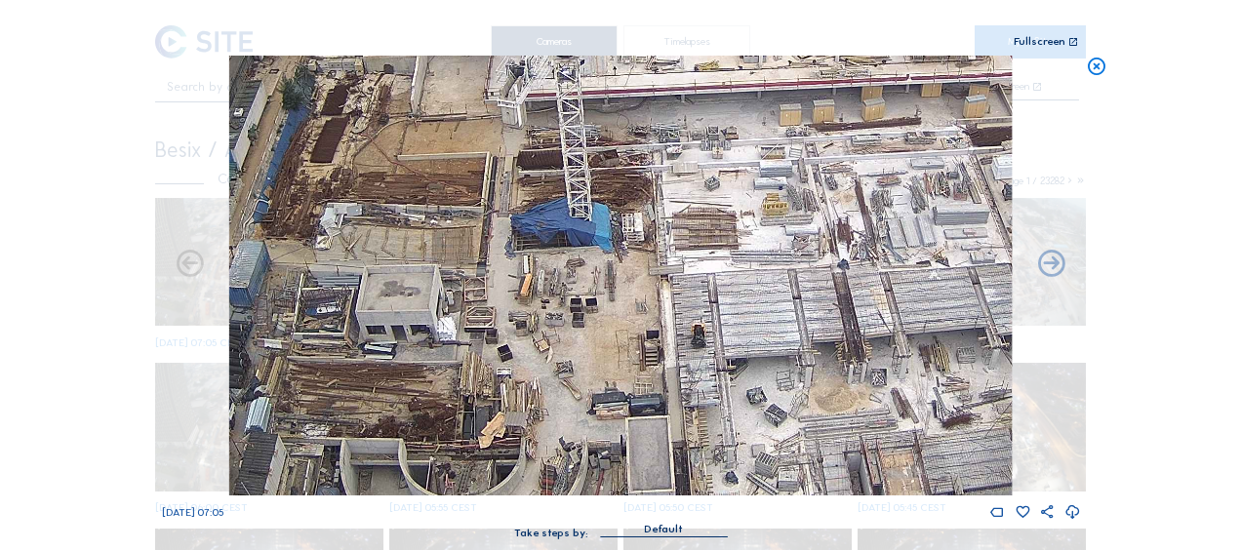
drag, startPoint x: 540, startPoint y: 293, endPoint x: 548, endPoint y: 330, distance: 37.9
click at [548, 330] on img at bounding box center [620, 276] width 782 height 440
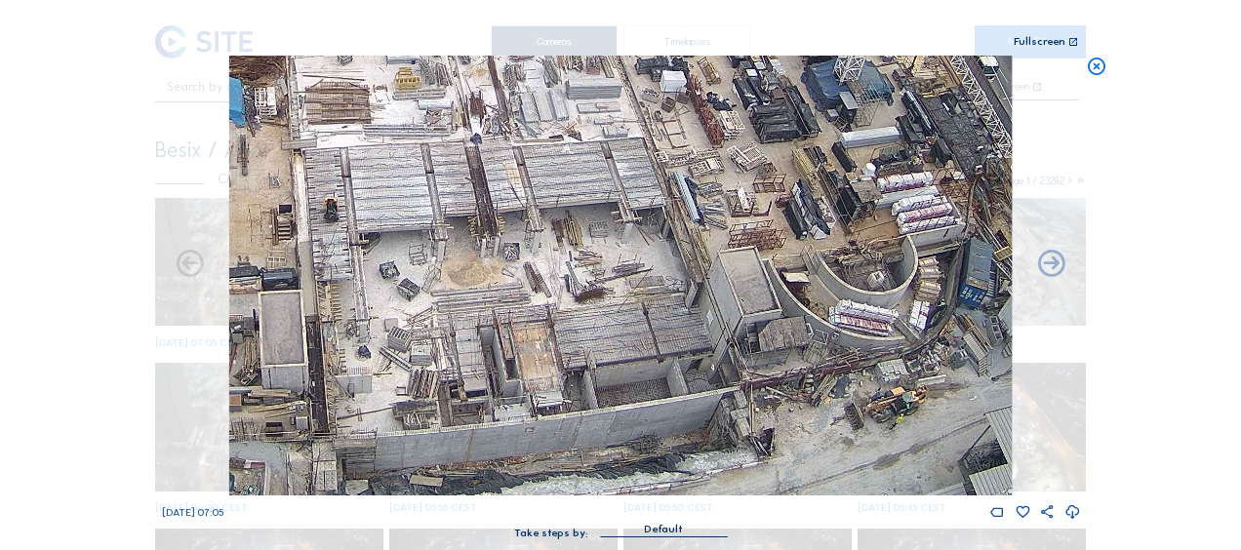
drag, startPoint x: 906, startPoint y: 208, endPoint x: 520, endPoint y: 130, distance: 394.1
click at [523, 78] on img at bounding box center [620, 276] width 782 height 440
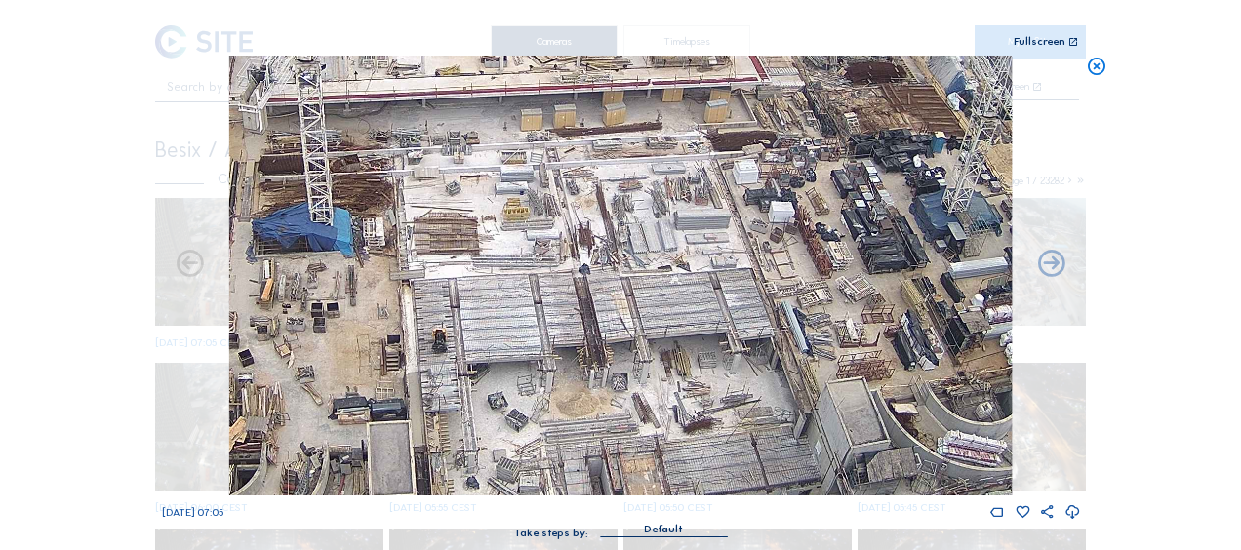
drag, startPoint x: 483, startPoint y: 184, endPoint x: 628, endPoint y: 357, distance: 225.7
click at [630, 352] on img at bounding box center [620, 276] width 782 height 440
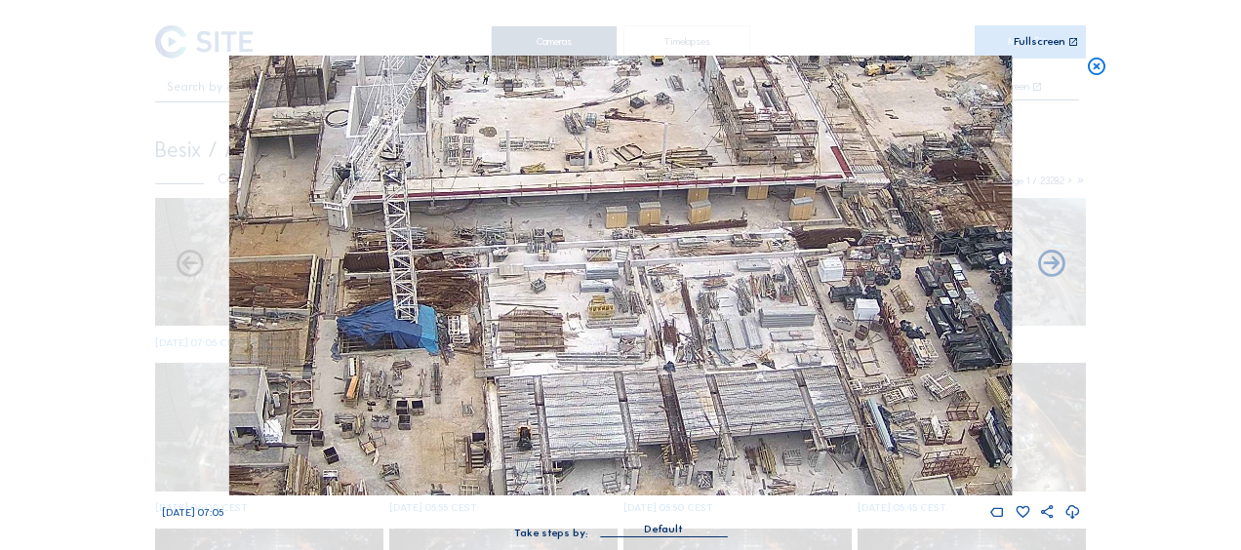
drag, startPoint x: 514, startPoint y: 228, endPoint x: 575, endPoint y: 352, distance: 137.9
click at [575, 352] on img at bounding box center [620, 276] width 782 height 440
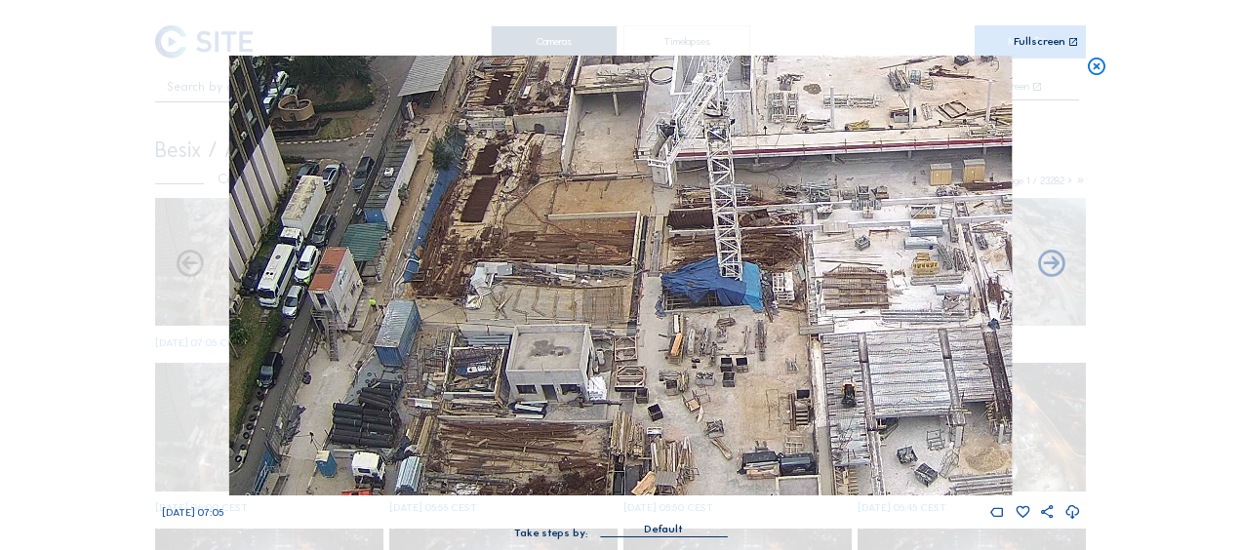
drag, startPoint x: 338, startPoint y: 308, endPoint x: 621, endPoint y: 168, distance: 316.7
click at [621, 168] on img at bounding box center [620, 276] width 782 height 440
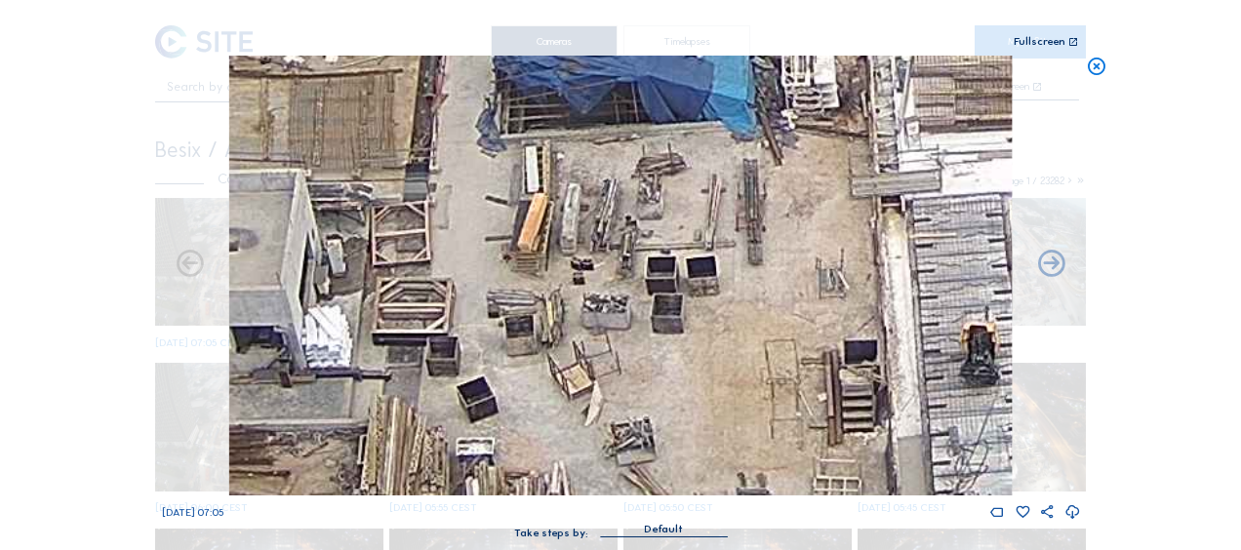
drag, startPoint x: 738, startPoint y: 315, endPoint x: 726, endPoint y: 261, distance: 54.9
click at [726, 261] on img at bounding box center [620, 276] width 782 height 440
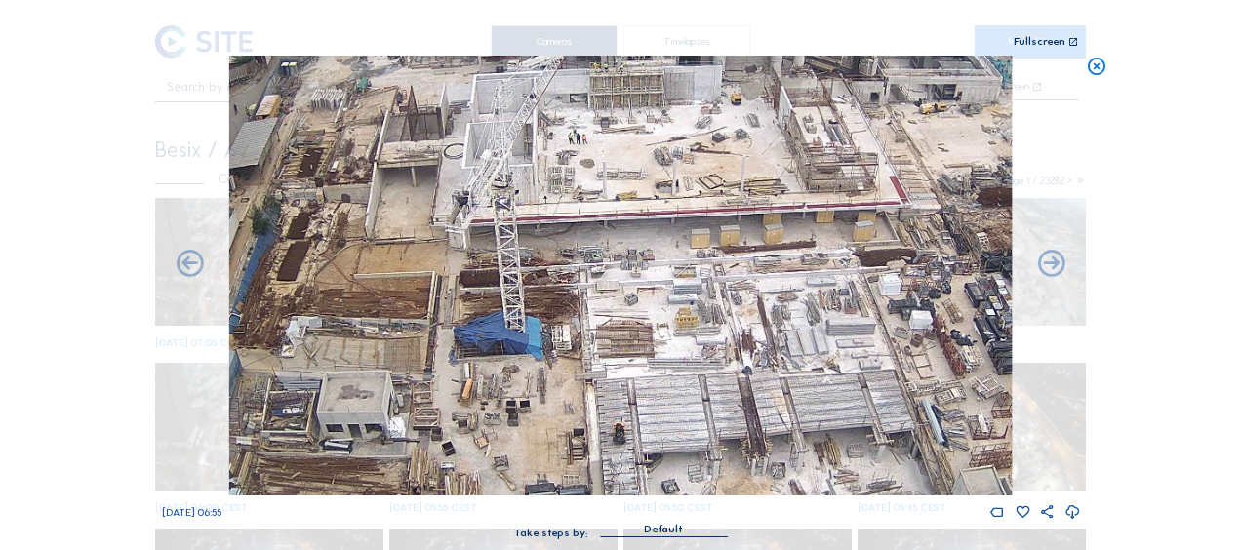
drag, startPoint x: 541, startPoint y: 400, endPoint x: 642, endPoint y: 261, distance: 171.1
click at [642, 261] on img at bounding box center [620, 276] width 782 height 440
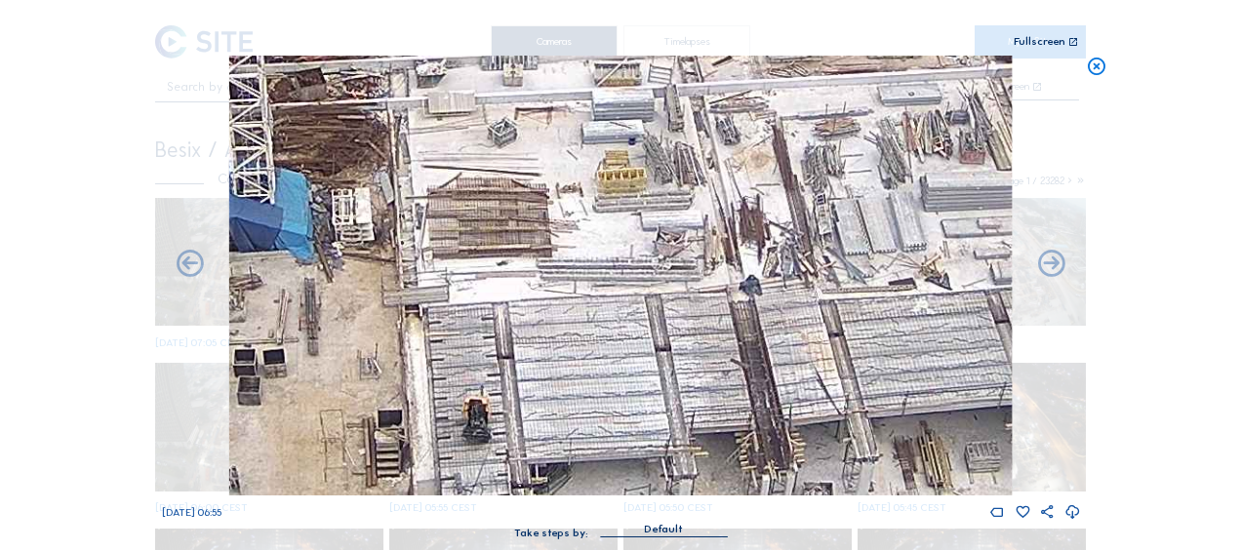
drag, startPoint x: 851, startPoint y: 260, endPoint x: 489, endPoint y: 361, distance: 375.9
click at [478, 375] on img at bounding box center [620, 276] width 782 height 440
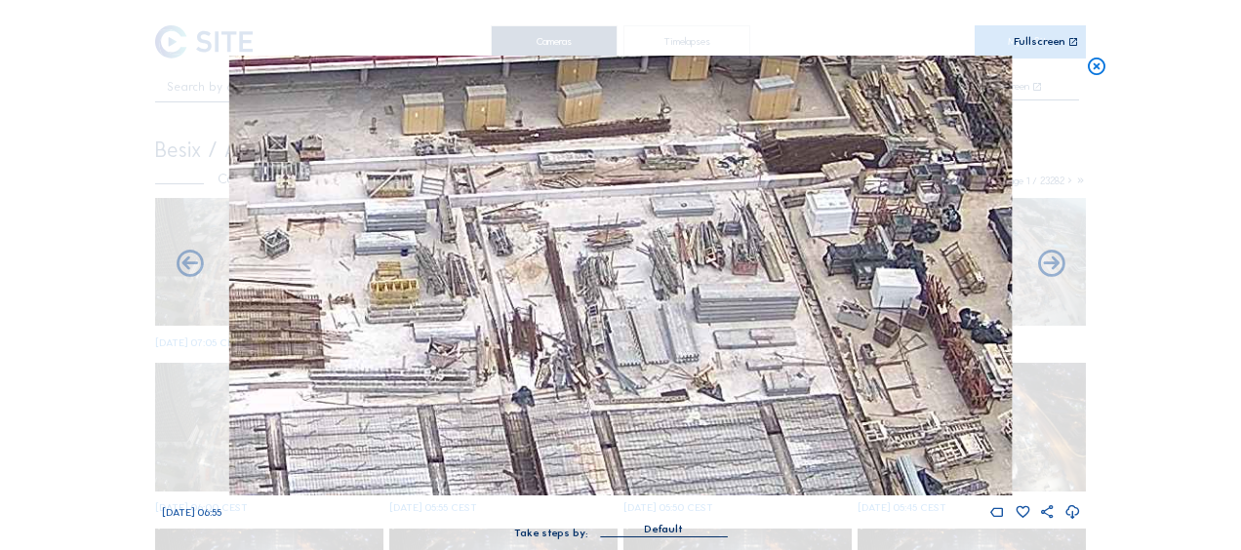
drag, startPoint x: 605, startPoint y: 234, endPoint x: 407, endPoint y: 334, distance: 221.6
click at [407, 334] on img at bounding box center [620, 276] width 782 height 440
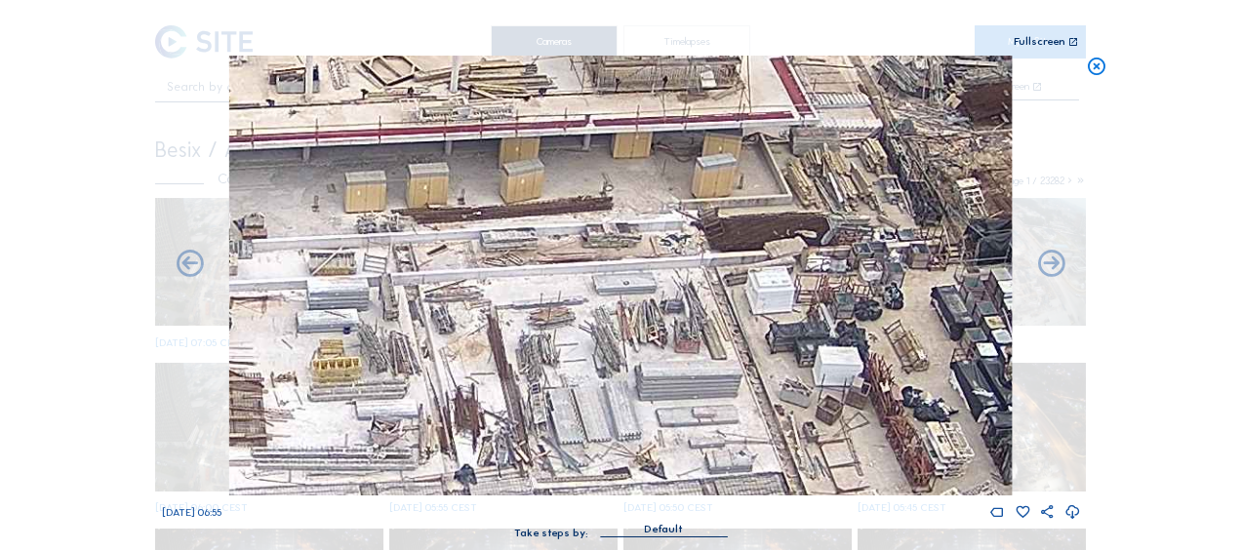
drag, startPoint x: 524, startPoint y: 285, endPoint x: 336, endPoint y: 377, distance: 209.4
click at [336, 377] on img at bounding box center [620, 276] width 782 height 440
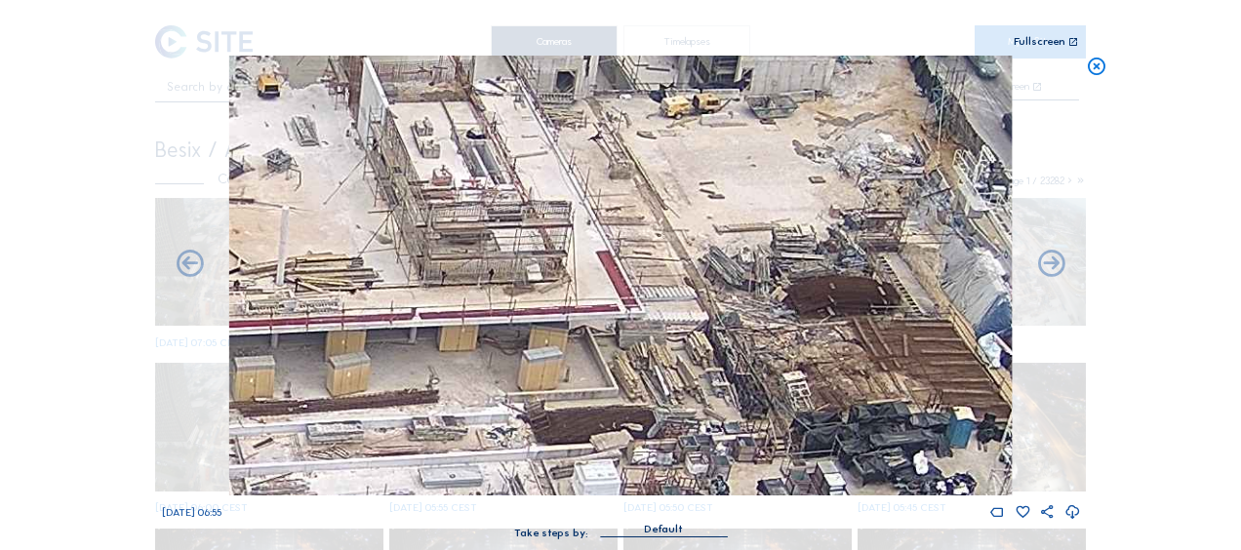
drag, startPoint x: 746, startPoint y: 184, endPoint x: 760, endPoint y: 283, distance: 99.5
click at [760, 283] on img at bounding box center [620, 276] width 782 height 440
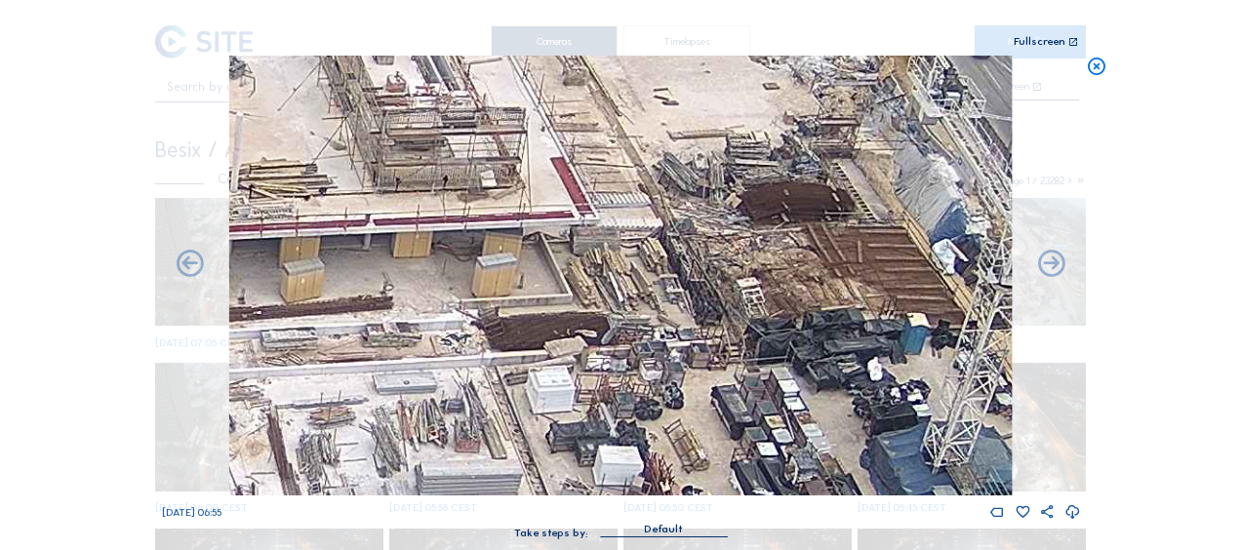
drag, startPoint x: 714, startPoint y: 383, endPoint x: 673, endPoint y: 320, distance: 75.5
click at [673, 319] on img at bounding box center [620, 276] width 782 height 440
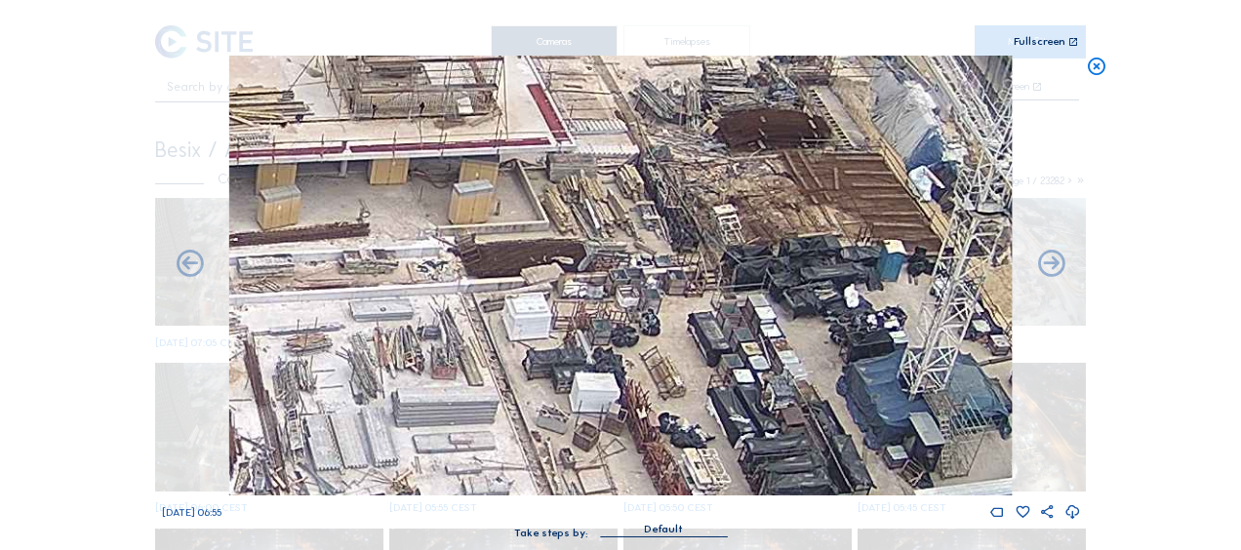
drag, startPoint x: 739, startPoint y: 379, endPoint x: 718, endPoint y: 302, distance: 79.1
click at [717, 291] on img at bounding box center [620, 276] width 782 height 440
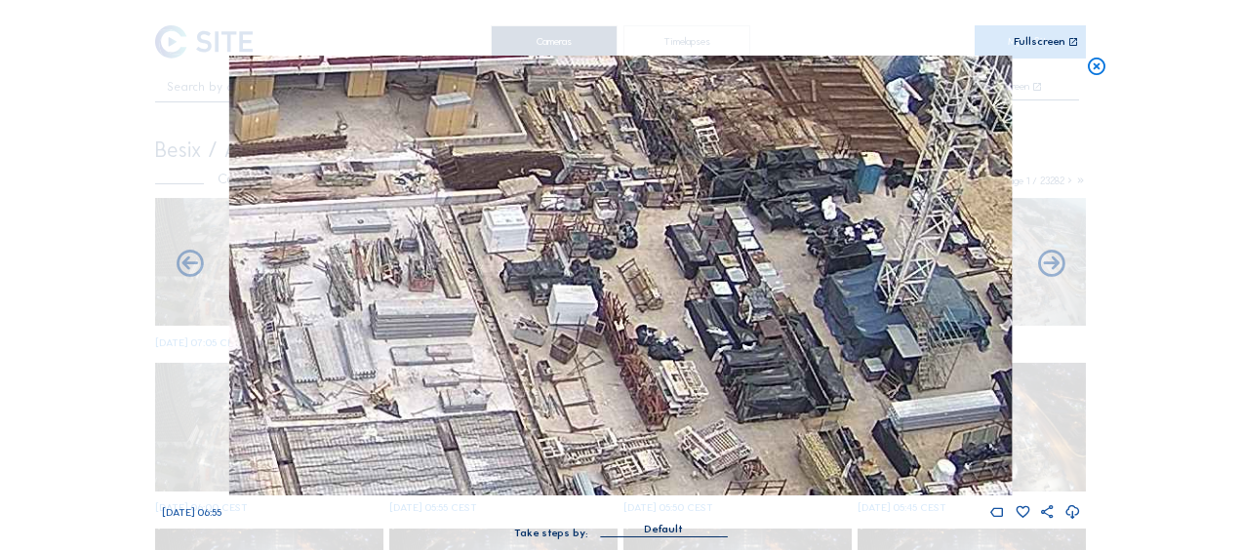
drag, startPoint x: 666, startPoint y: 129, endPoint x: 638, endPoint y: 371, distance: 243.6
click at [638, 371] on img at bounding box center [620, 276] width 782 height 440
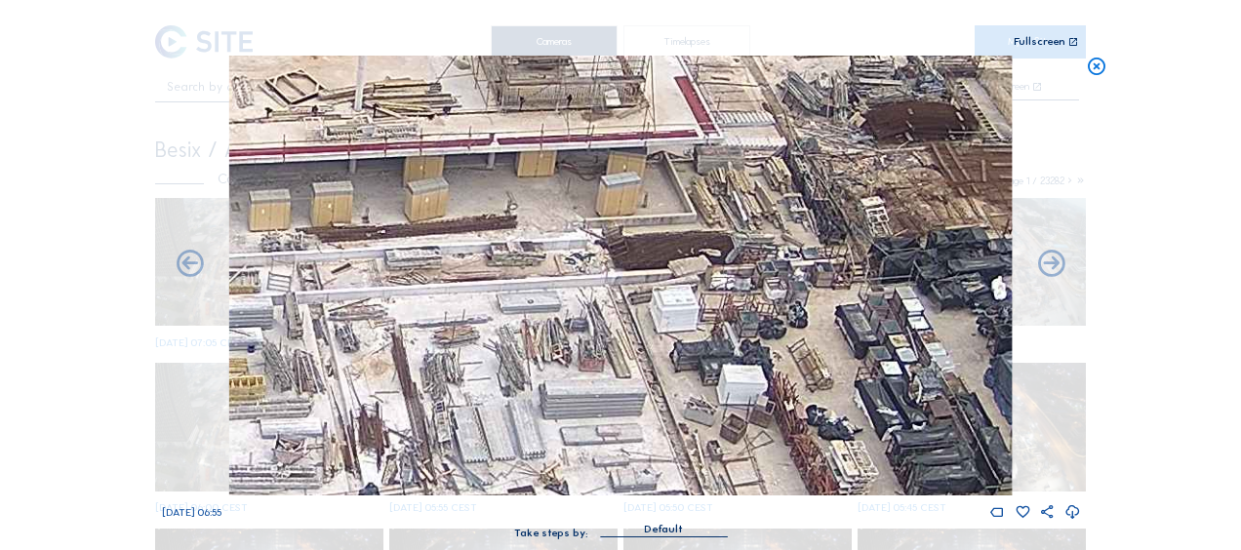
drag, startPoint x: 685, startPoint y: 206, endPoint x: 751, endPoint y: 166, distance: 77.5
click at [751, 166] on img at bounding box center [620, 276] width 782 height 440
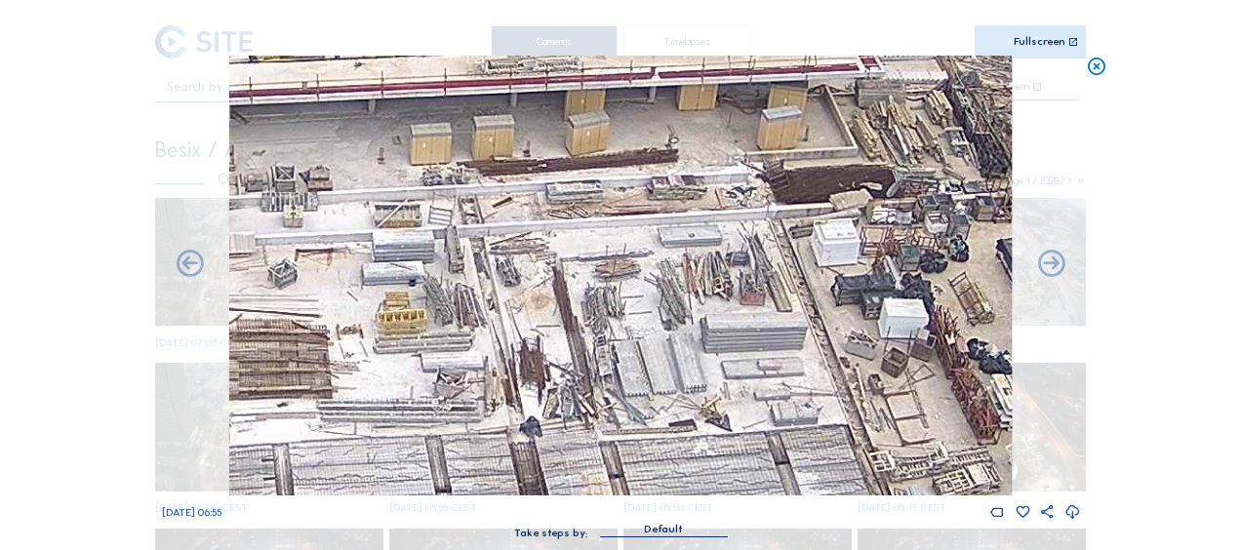
drag, startPoint x: 554, startPoint y: 352, endPoint x: 786, endPoint y: 257, distance: 251.1
click at [786, 257] on img at bounding box center [620, 276] width 782 height 440
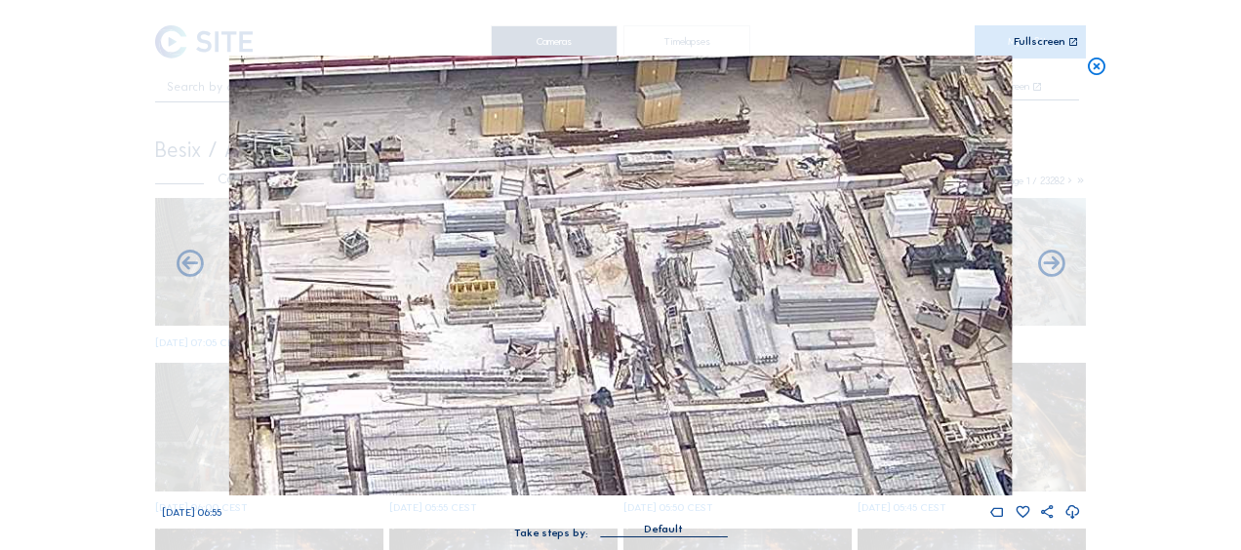
click at [848, 234] on img at bounding box center [620, 276] width 782 height 440
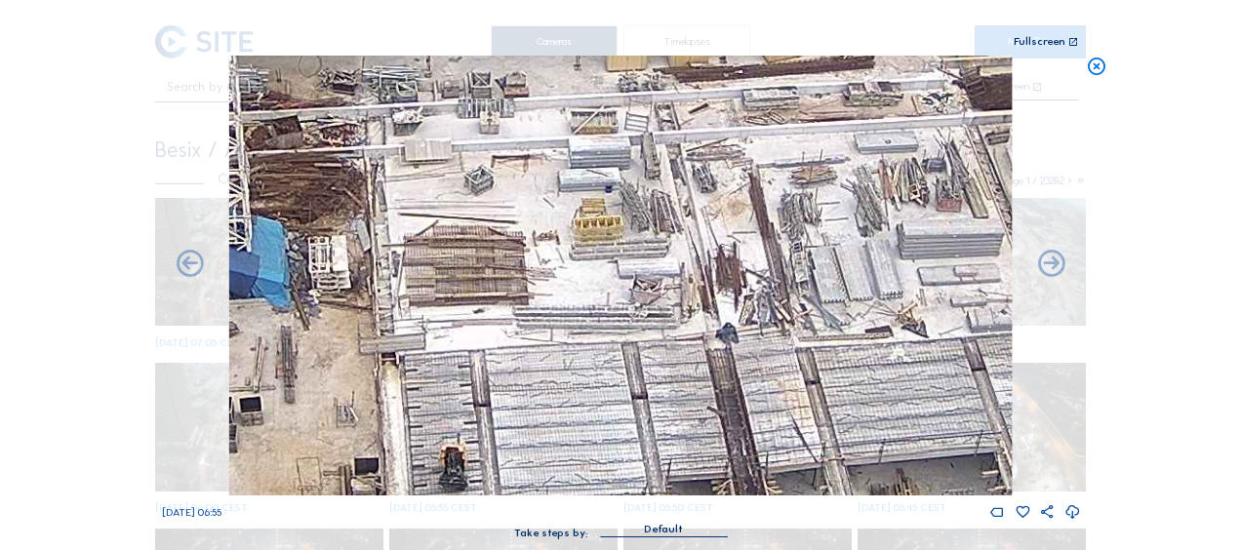
drag, startPoint x: 773, startPoint y: 287, endPoint x: 870, endPoint y: 215, distance: 121.4
click at [868, 215] on img at bounding box center [620, 276] width 782 height 440
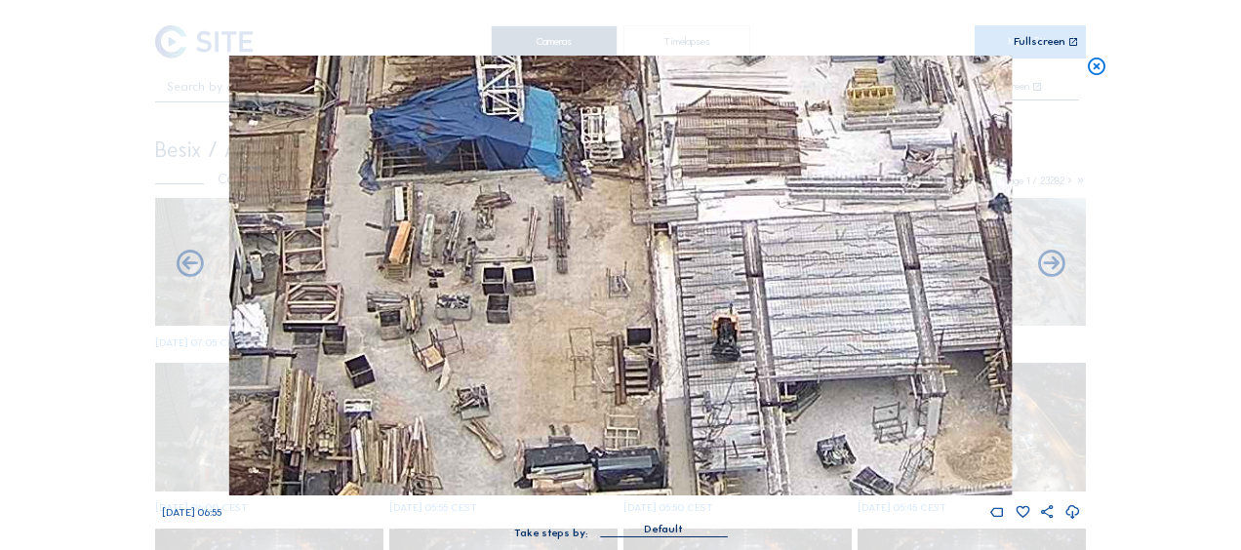
drag, startPoint x: 821, startPoint y: 261, endPoint x: 974, endPoint y: 199, distance: 164.5
click at [1022, 179] on div "Tu 16 Sep 2025 06:55" at bounding box center [621, 288] width 918 height 465
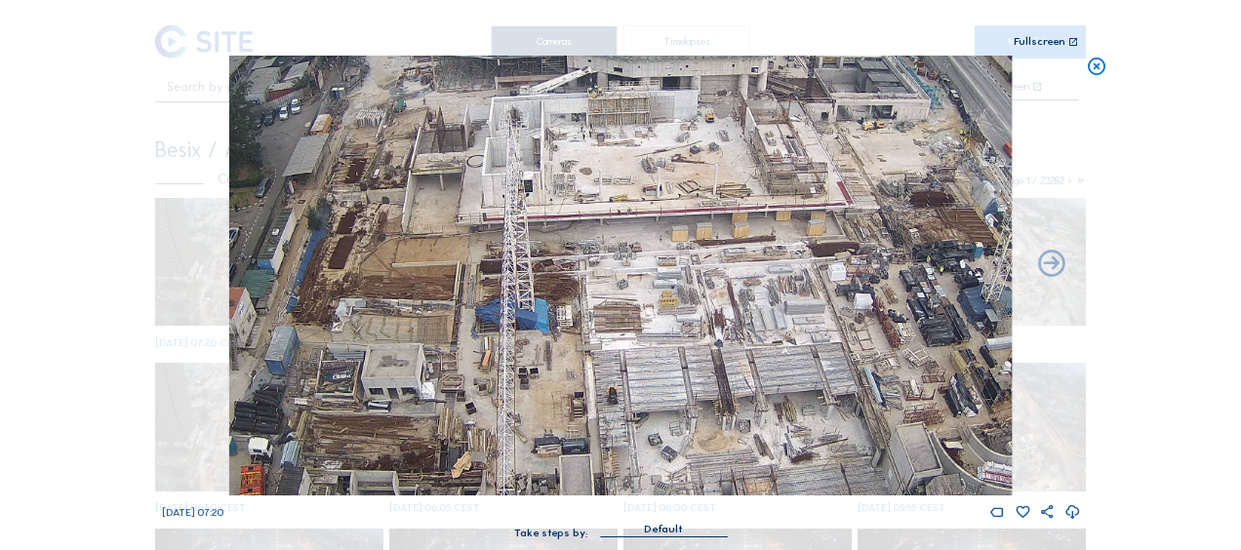
drag, startPoint x: 435, startPoint y: 154, endPoint x: 471, endPoint y: 286, distance: 136.6
click at [471, 286] on img at bounding box center [620, 276] width 782 height 440
